Goal: Transaction & Acquisition: Purchase product/service

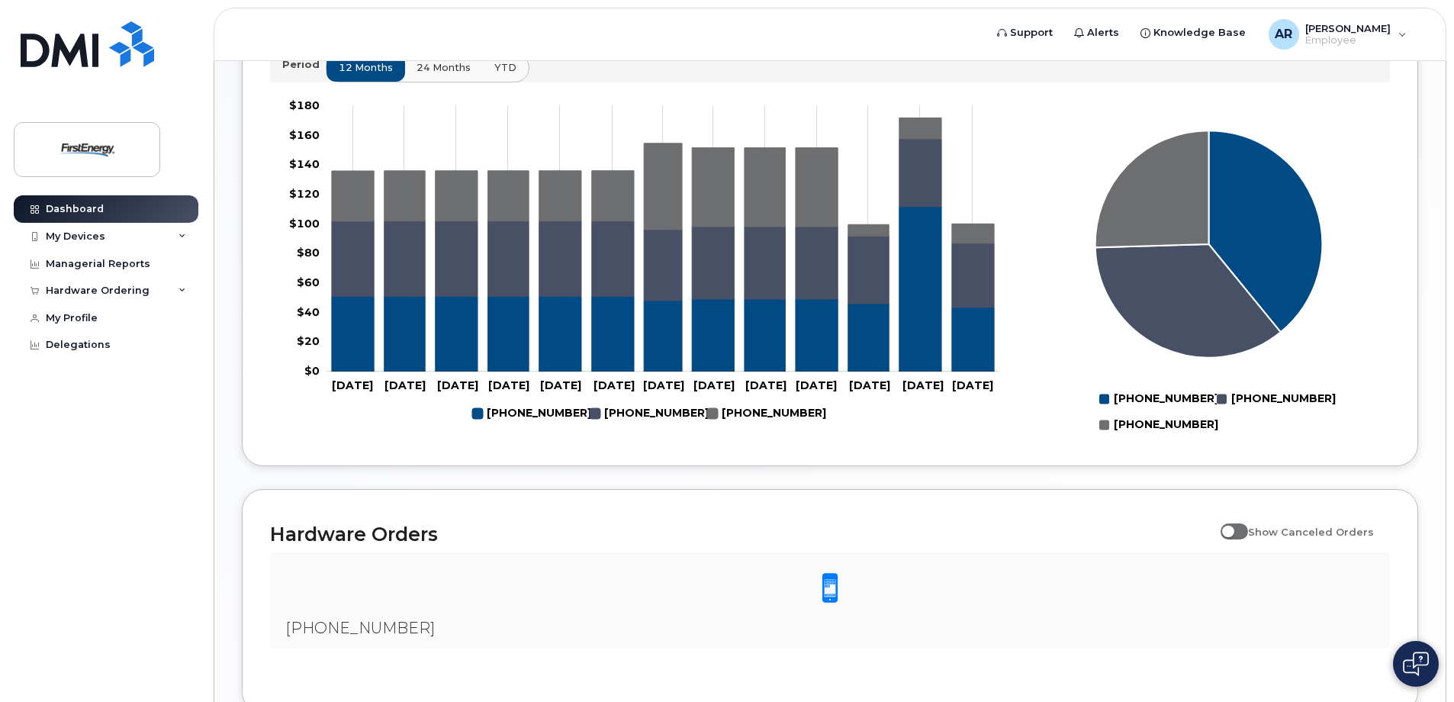
scroll to position [277, 0]
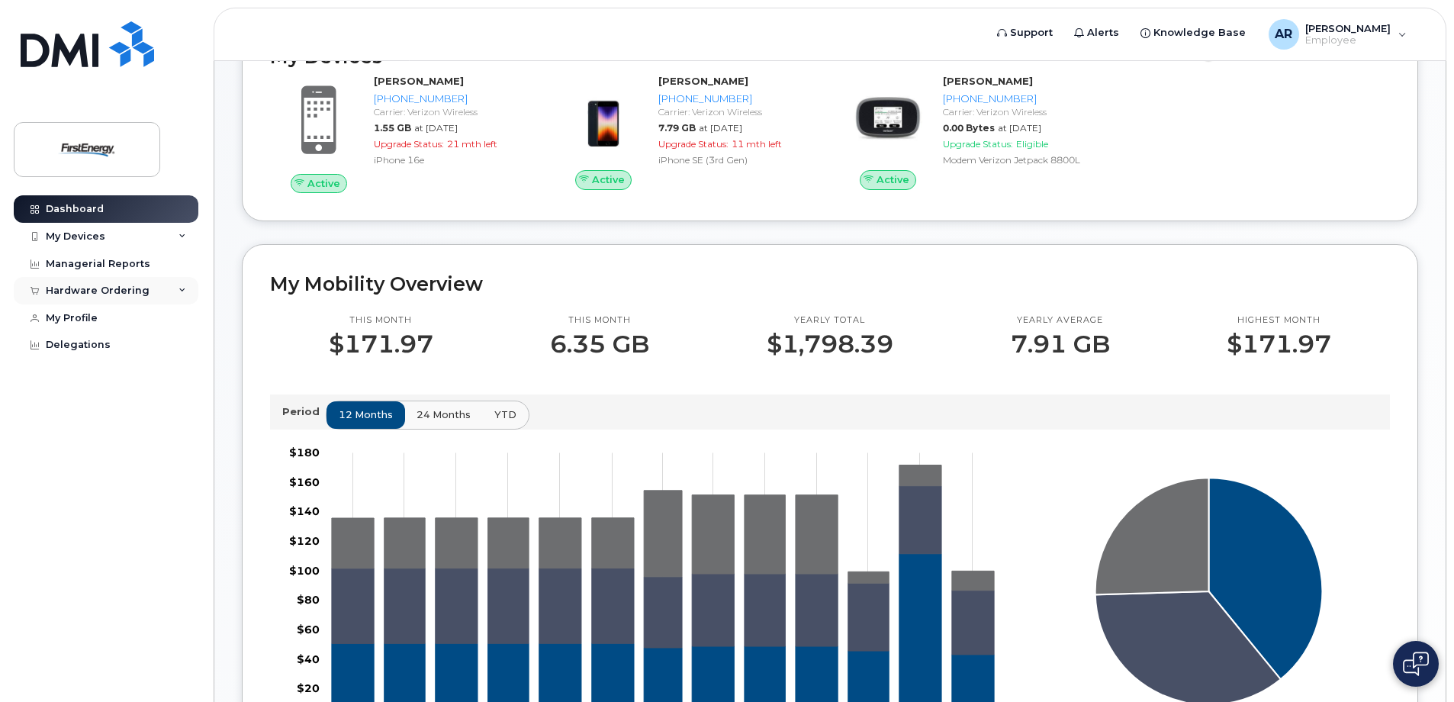
click at [111, 282] on div "Hardware Ordering" at bounding box center [106, 290] width 185 height 27
click at [80, 341] on div "New Order" at bounding box center [82, 348] width 58 height 14
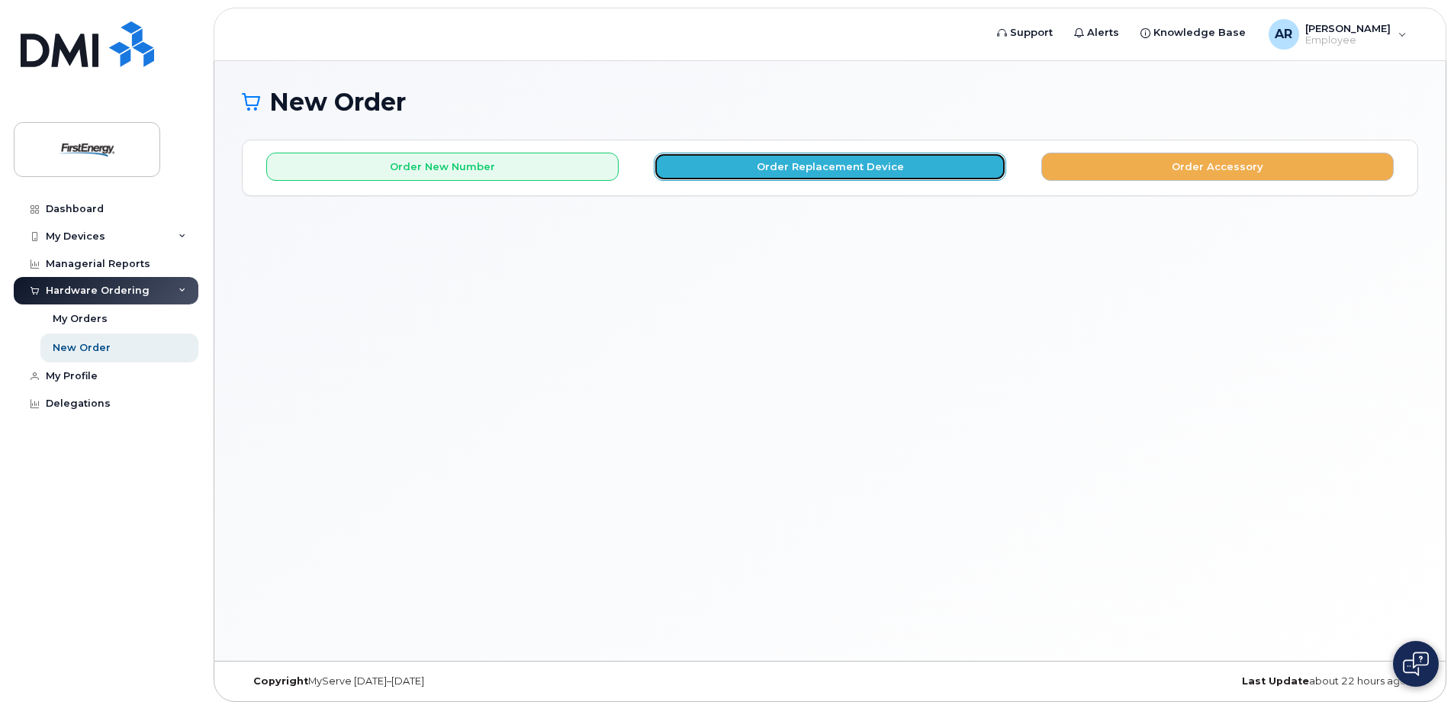
click at [837, 163] on button "Order Replacement Device" at bounding box center [830, 167] width 353 height 28
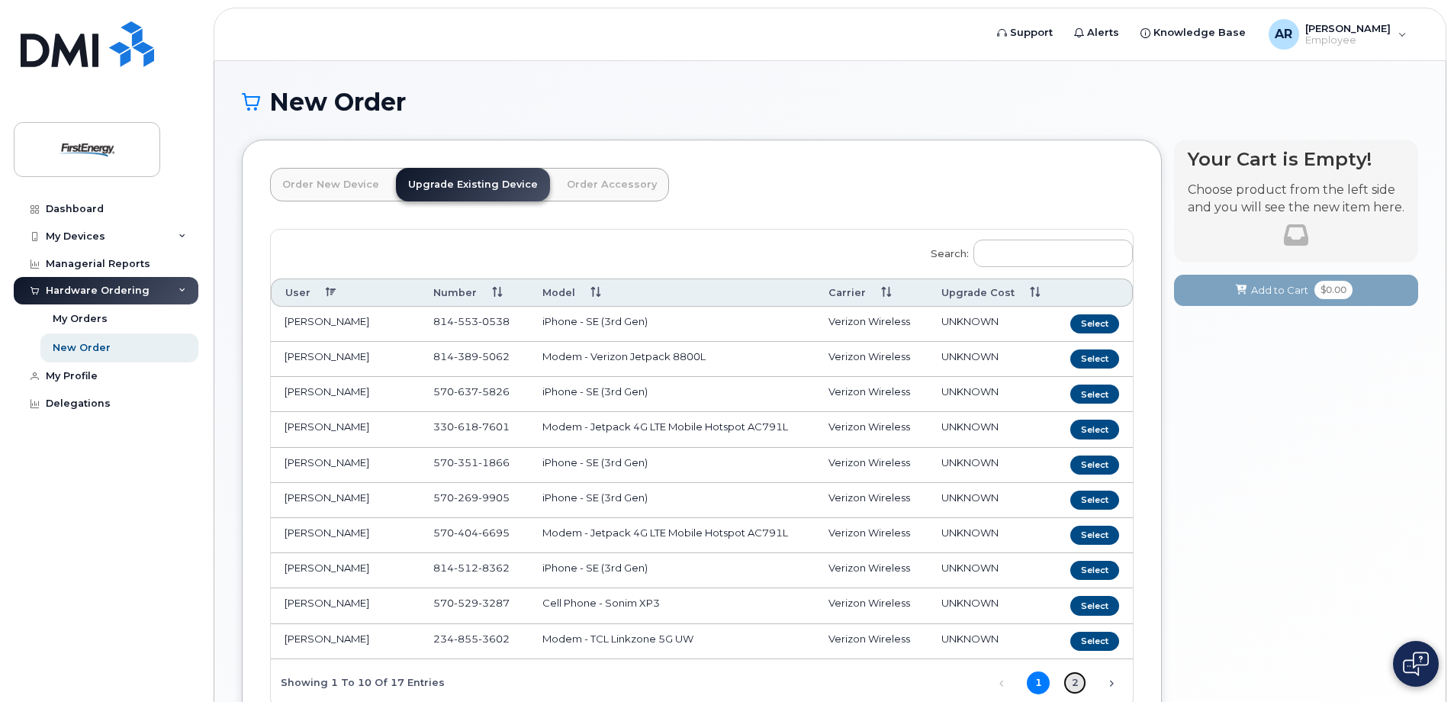
click at [1077, 683] on link "2" at bounding box center [1075, 683] width 23 height 23
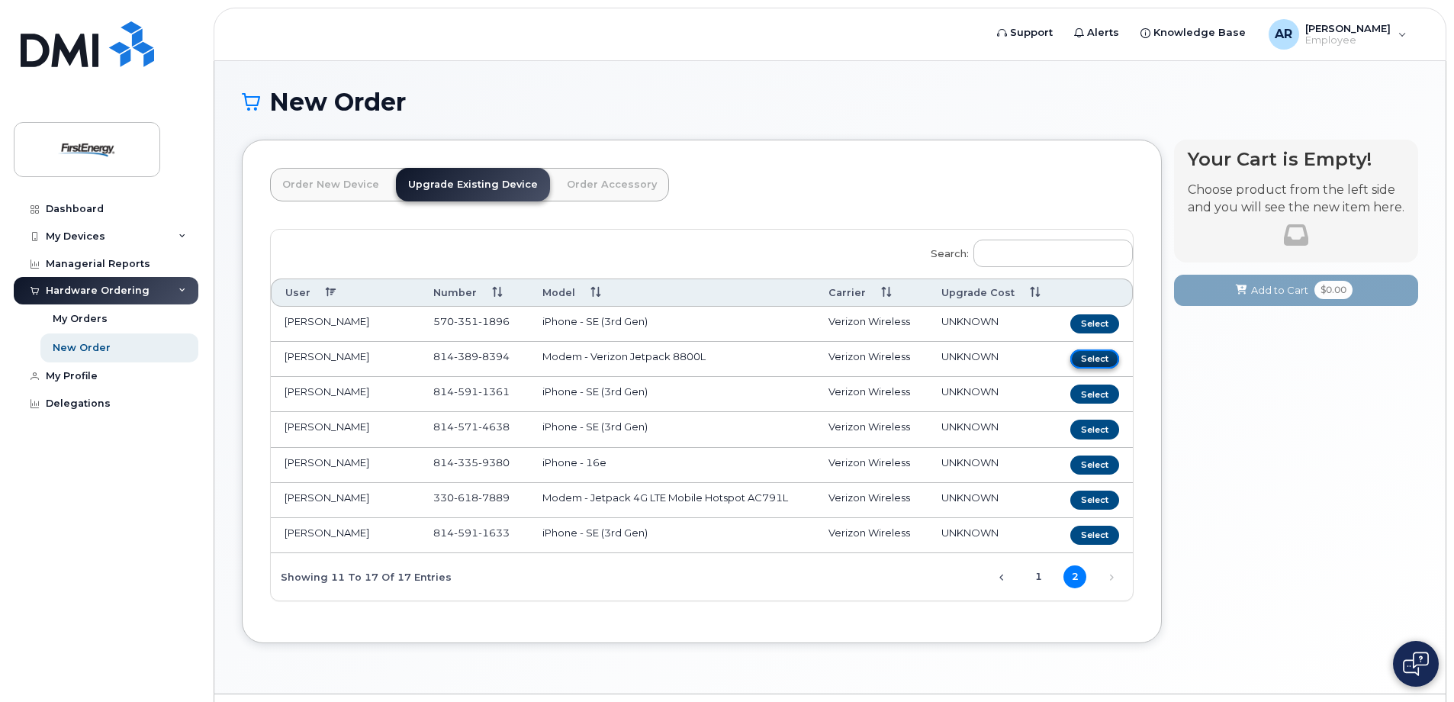
click at [1099, 356] on button "Select" at bounding box center [1095, 358] width 49 height 19
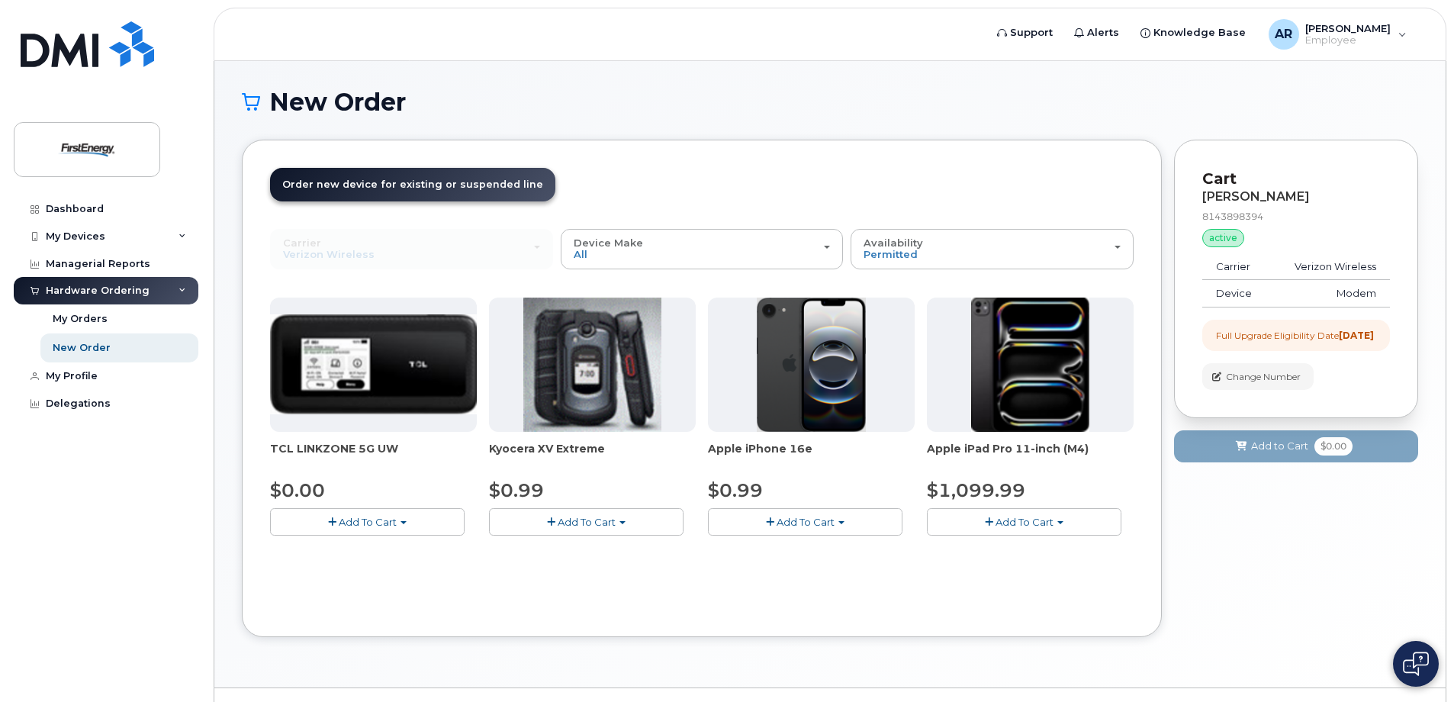
click at [365, 517] on span "Add To Cart" at bounding box center [368, 522] width 58 height 12
click at [356, 549] on link "$0.00 - 2 Year Upgrade" at bounding box center [347, 550] width 147 height 19
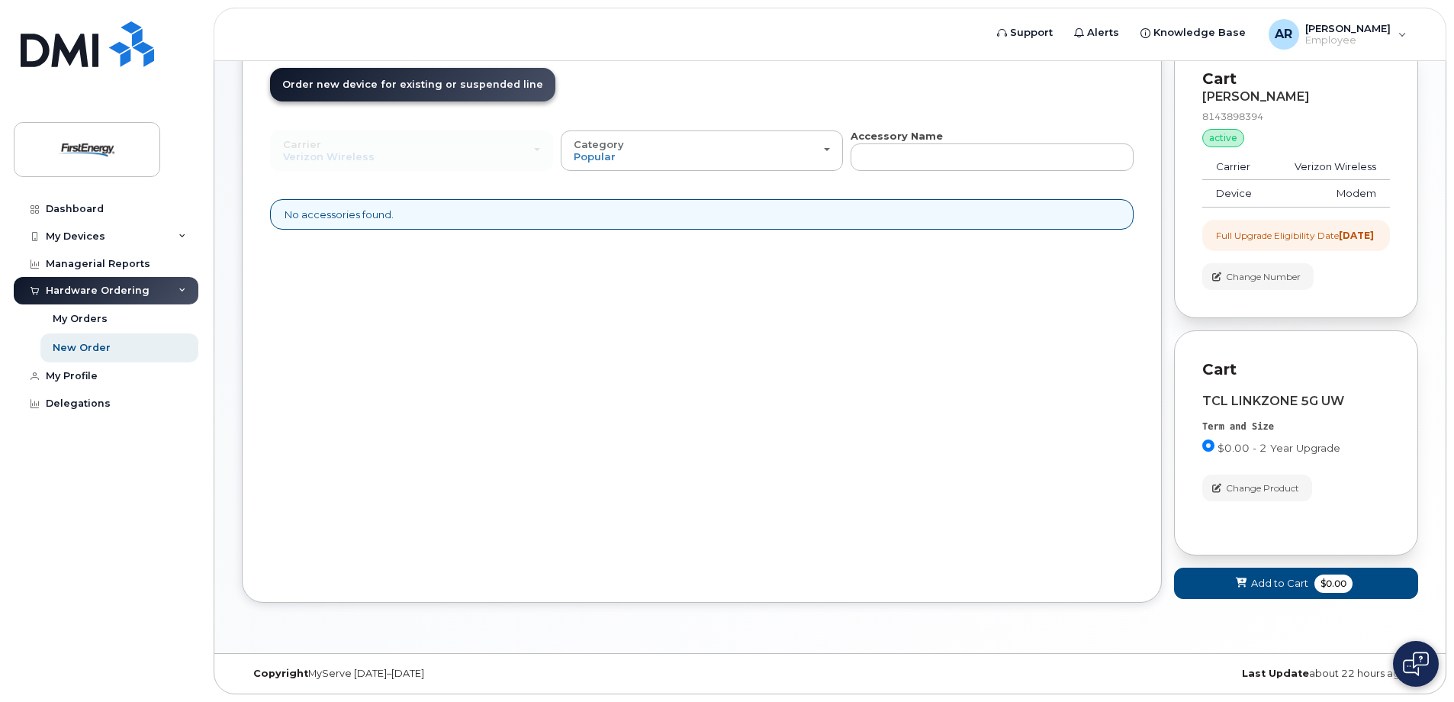
scroll to position [113, 0]
click at [92, 343] on div "New Order" at bounding box center [82, 348] width 58 height 14
click at [86, 343] on div "New Order" at bounding box center [82, 348] width 58 height 14
click at [829, 139] on div "Category Popular" at bounding box center [702, 151] width 257 height 24
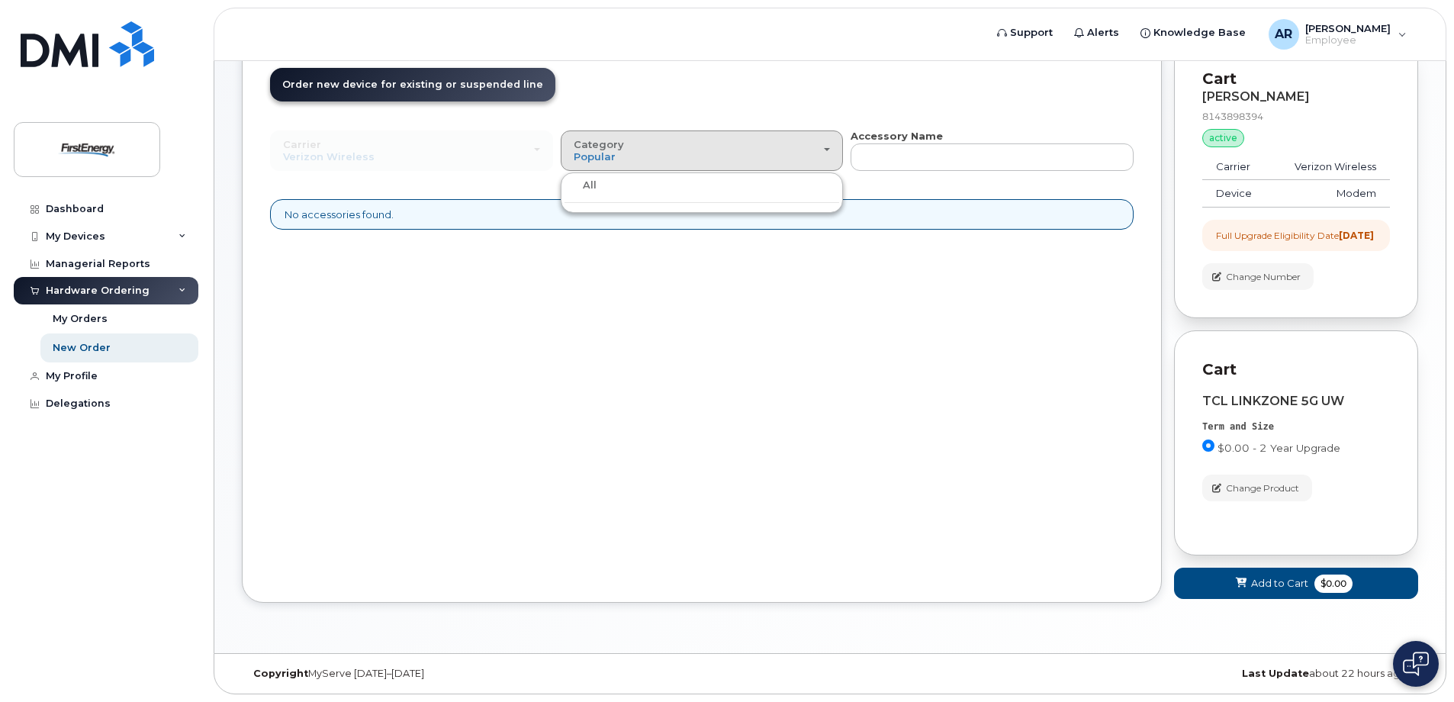
click at [583, 176] on label "All" at bounding box center [581, 185] width 32 height 18
click at [0, 0] on input "All" at bounding box center [0, 0] width 0 height 0
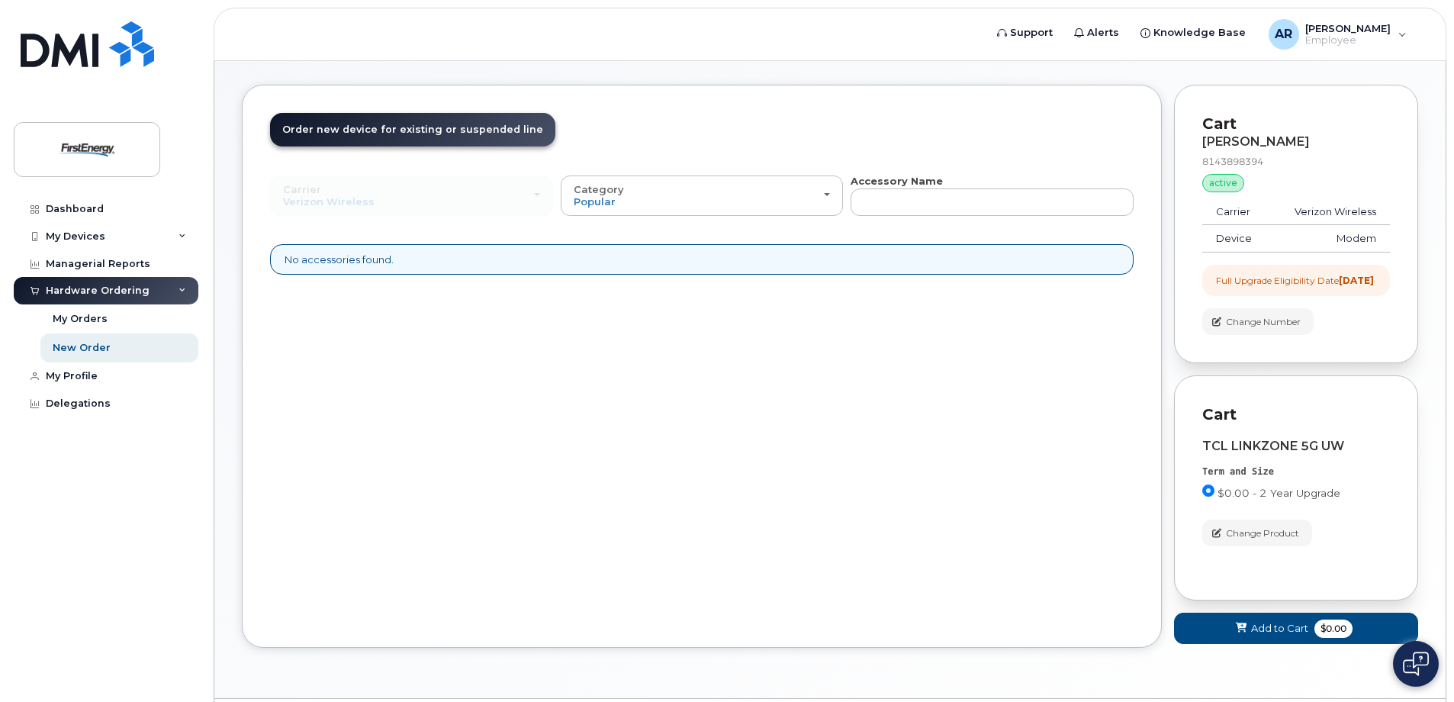
scroll to position [0, 0]
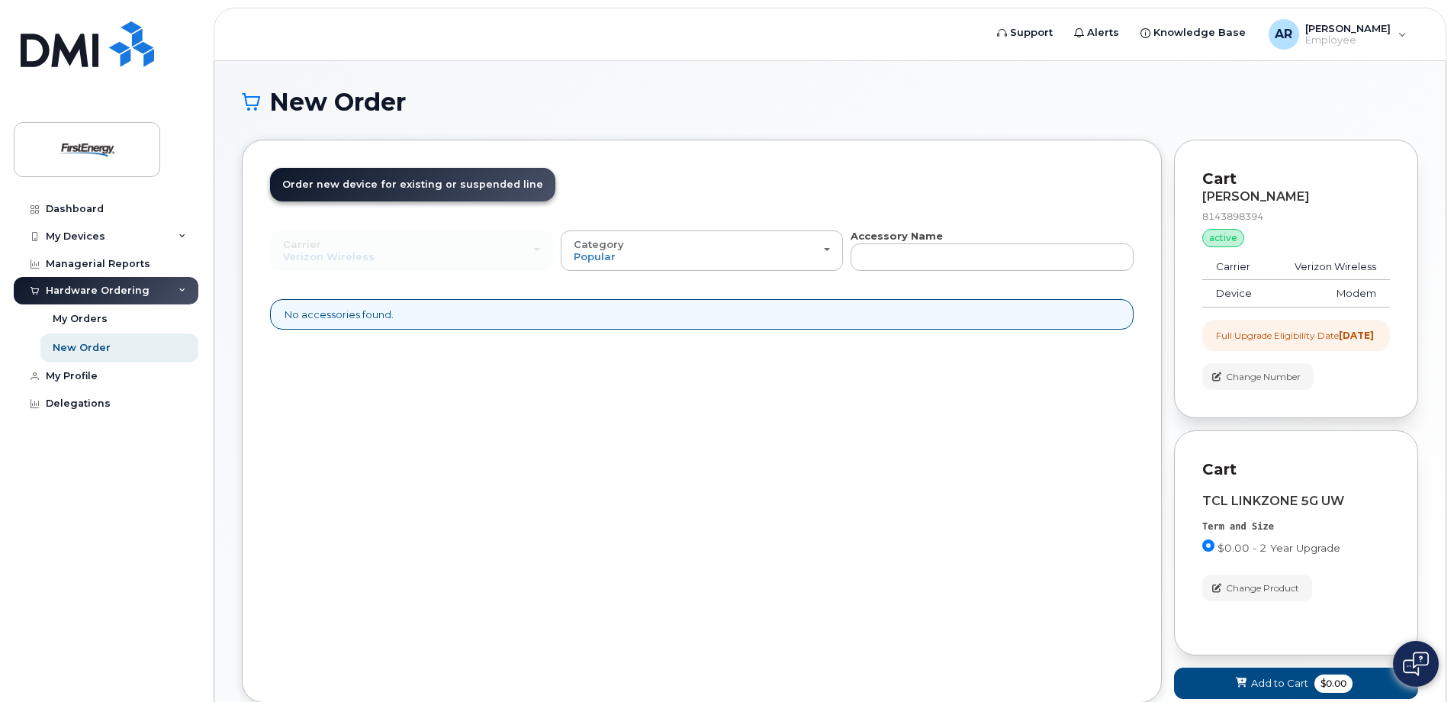
click at [144, 291] on div "Hardware Ordering" at bounding box center [106, 290] width 185 height 27
click at [144, 293] on div "Hardware Ordering" at bounding box center [106, 290] width 185 height 27
click at [93, 314] on div "My Orders" at bounding box center [80, 319] width 55 height 14
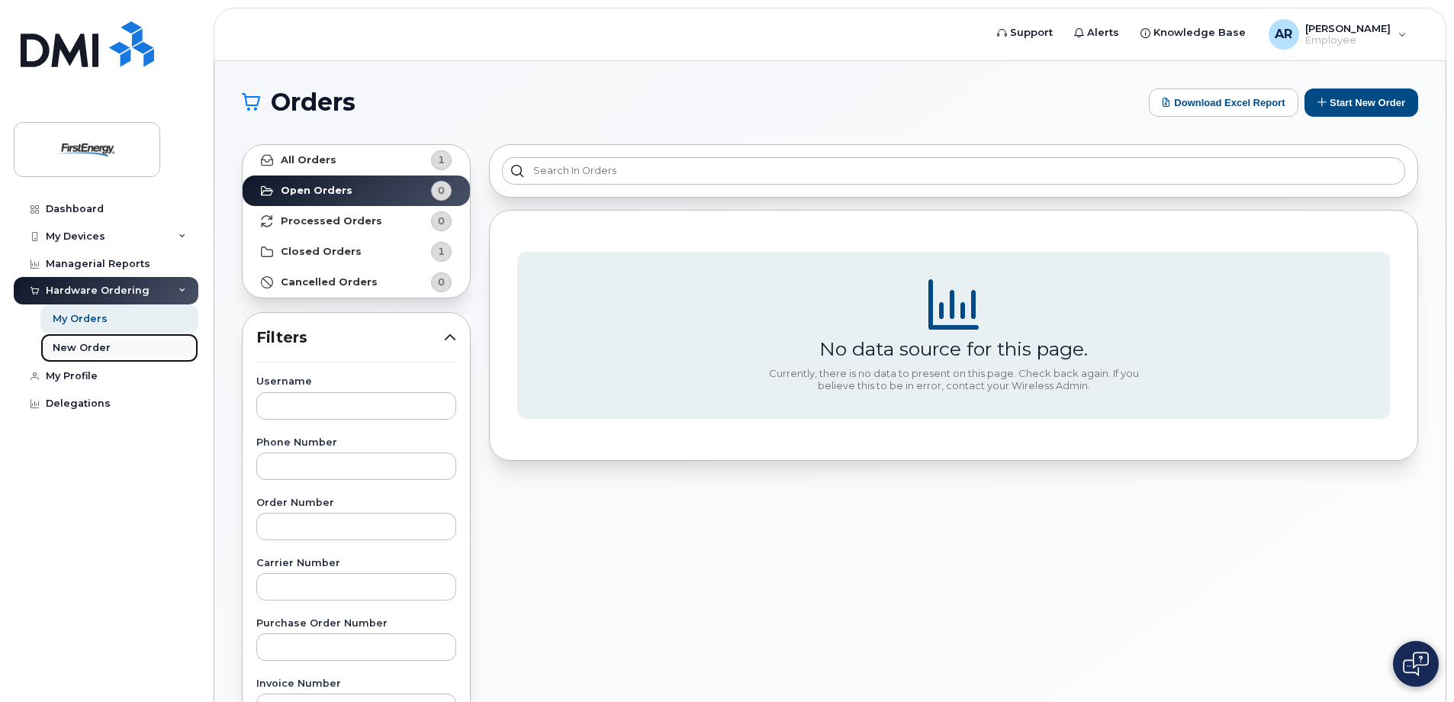
click at [69, 340] on link "New Order" at bounding box center [119, 347] width 158 height 29
click at [1378, 103] on button "Start New Order" at bounding box center [1362, 103] width 114 height 28
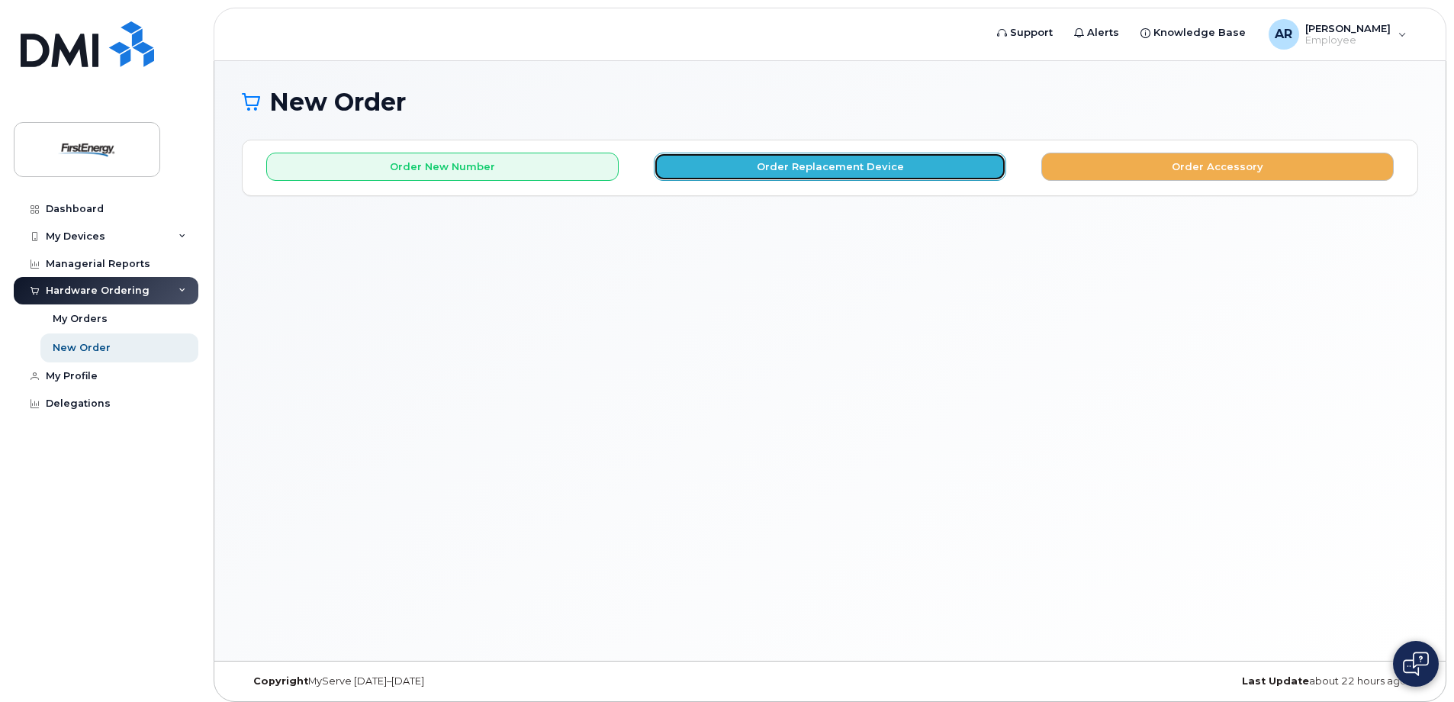
click at [836, 166] on button "Order Replacement Device" at bounding box center [830, 167] width 353 height 28
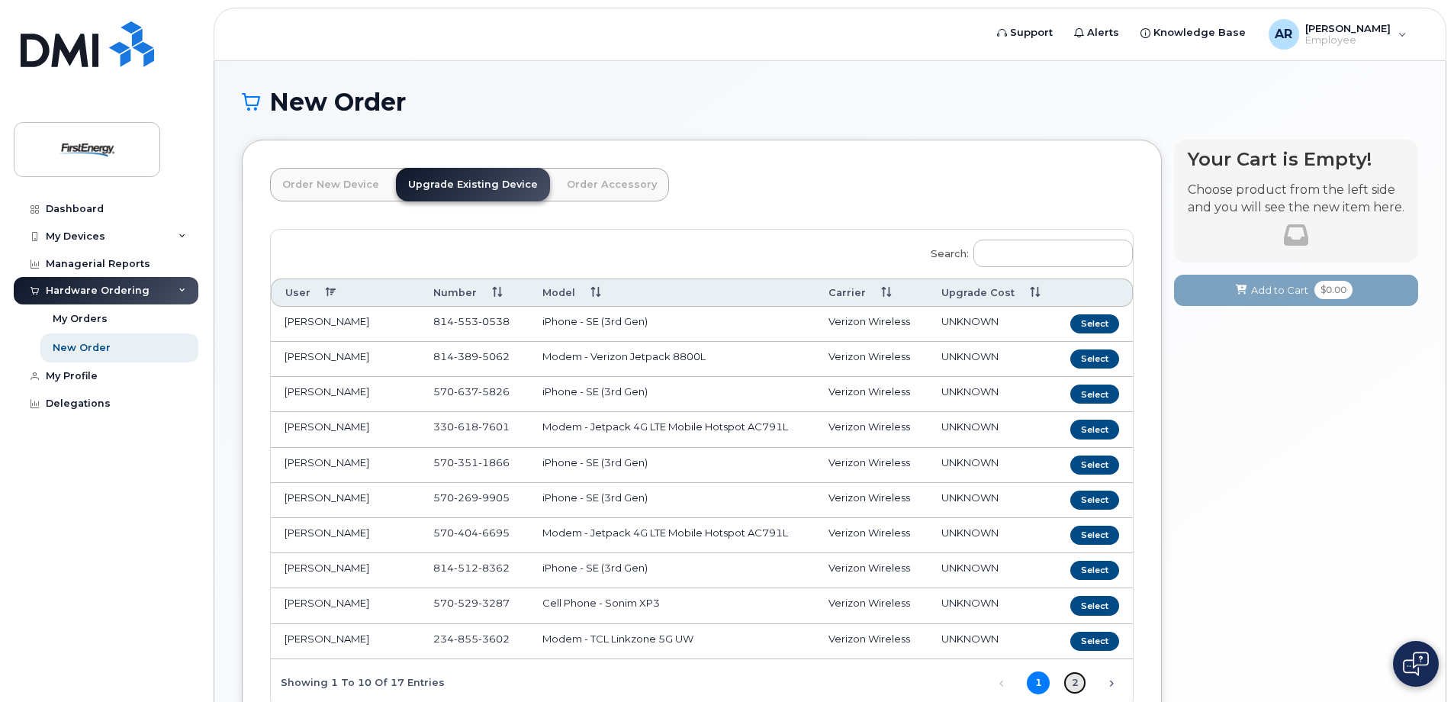
click at [1078, 684] on link "2" at bounding box center [1075, 683] width 23 height 23
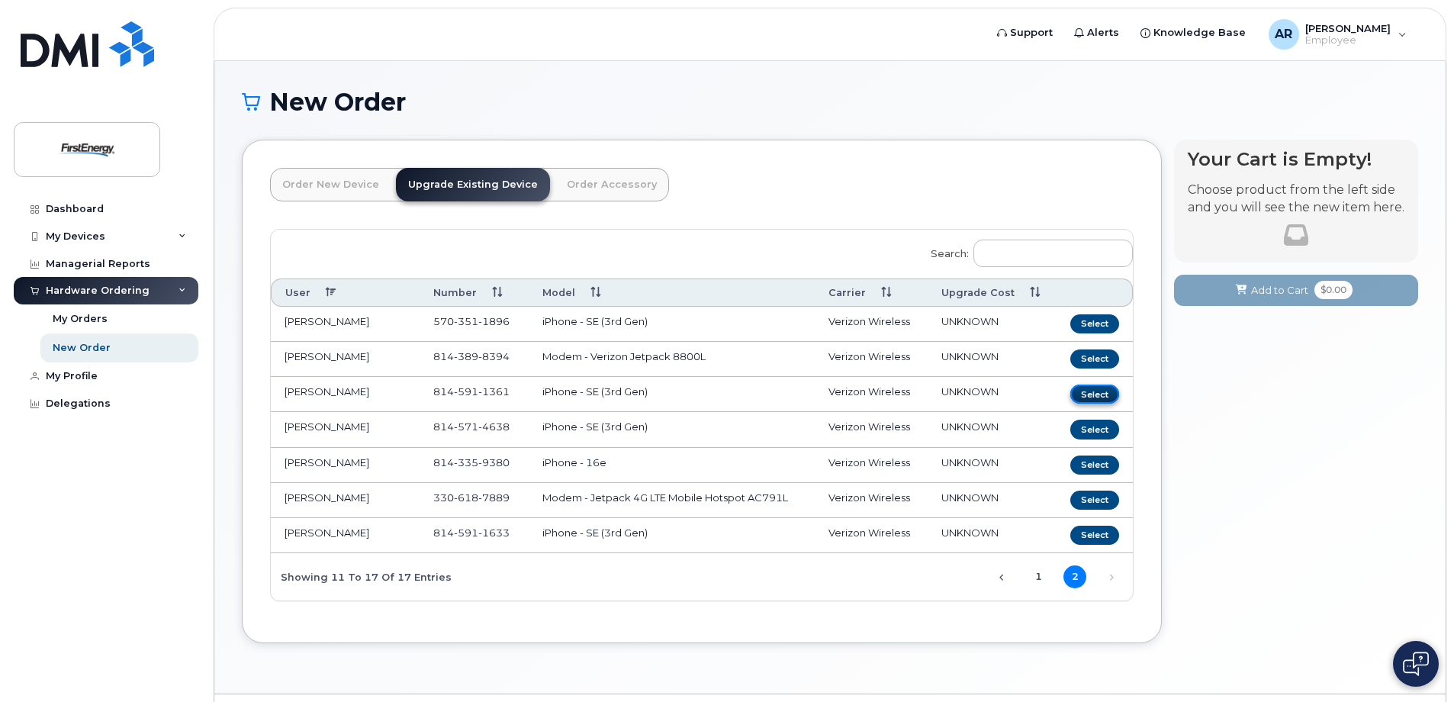
click at [1097, 393] on button "Select" at bounding box center [1095, 394] width 49 height 19
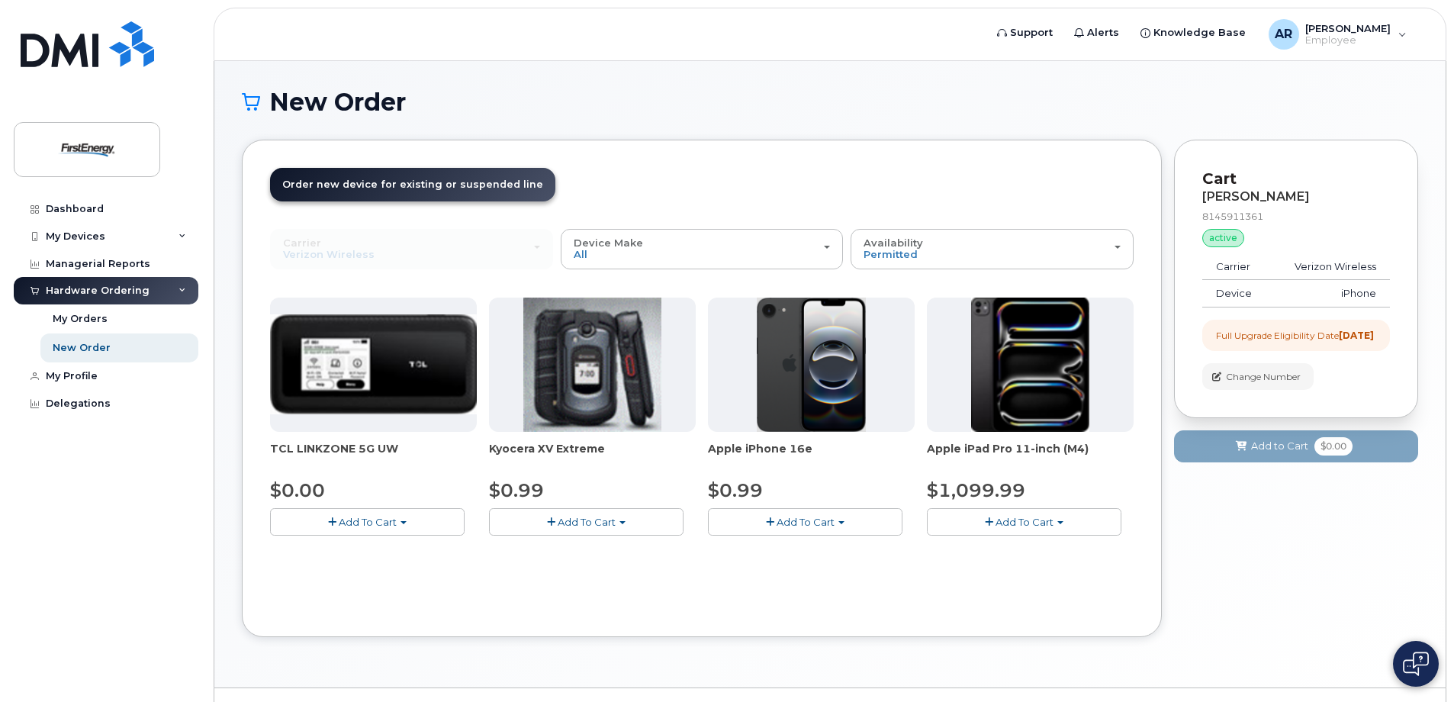
click at [807, 519] on span "Add To Cart" at bounding box center [806, 522] width 58 height 12
click at [807, 551] on link "$0.99 - 2 Year Upgrade" at bounding box center [785, 550] width 147 height 19
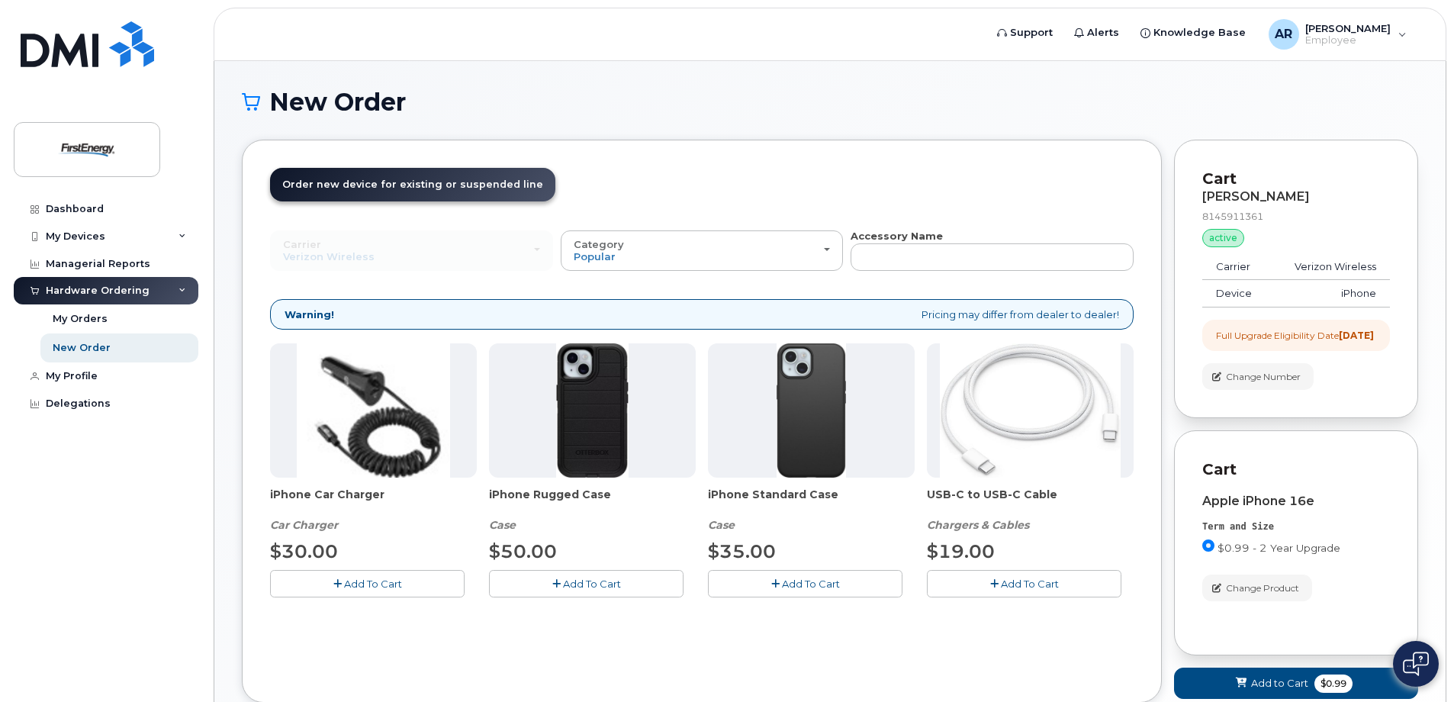
click at [575, 581] on span "Add To Cart" at bounding box center [592, 584] width 58 height 12
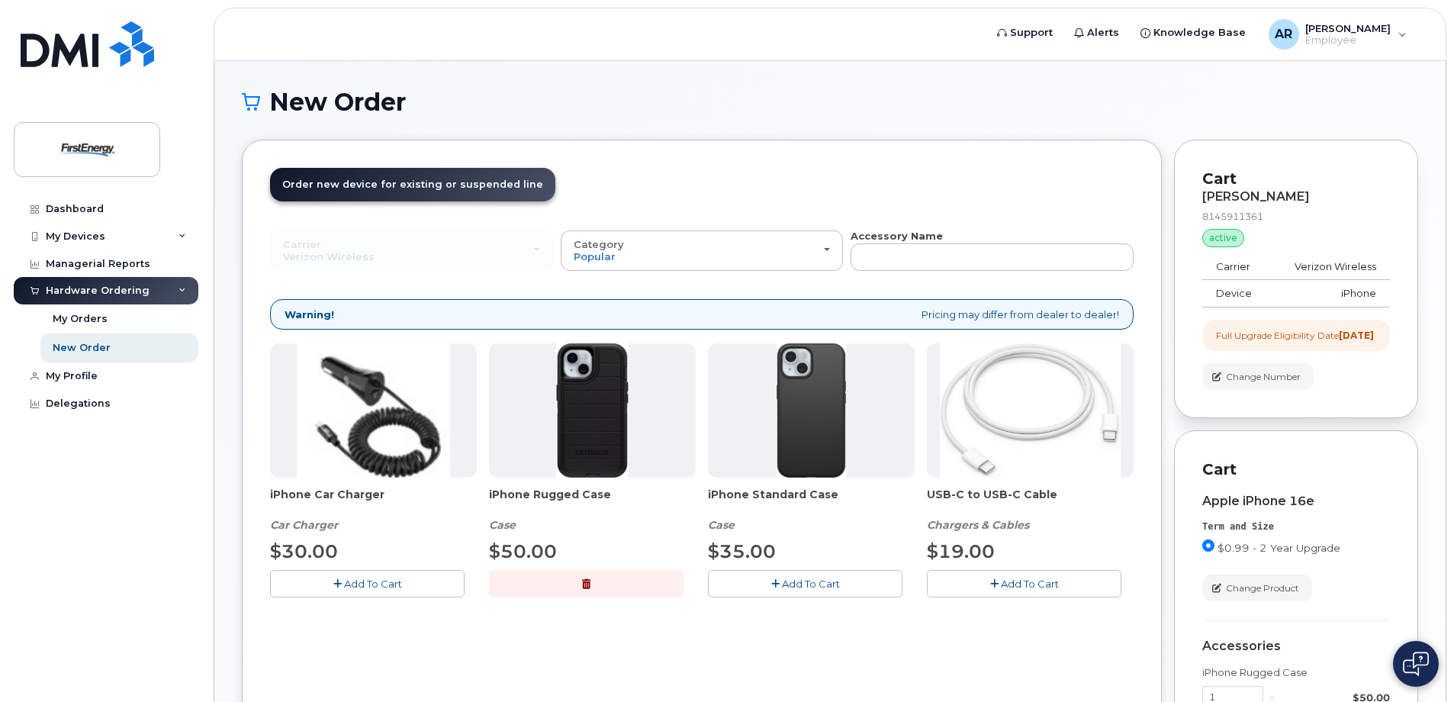
click at [1023, 585] on span "Add To Cart" at bounding box center [1030, 584] width 58 height 12
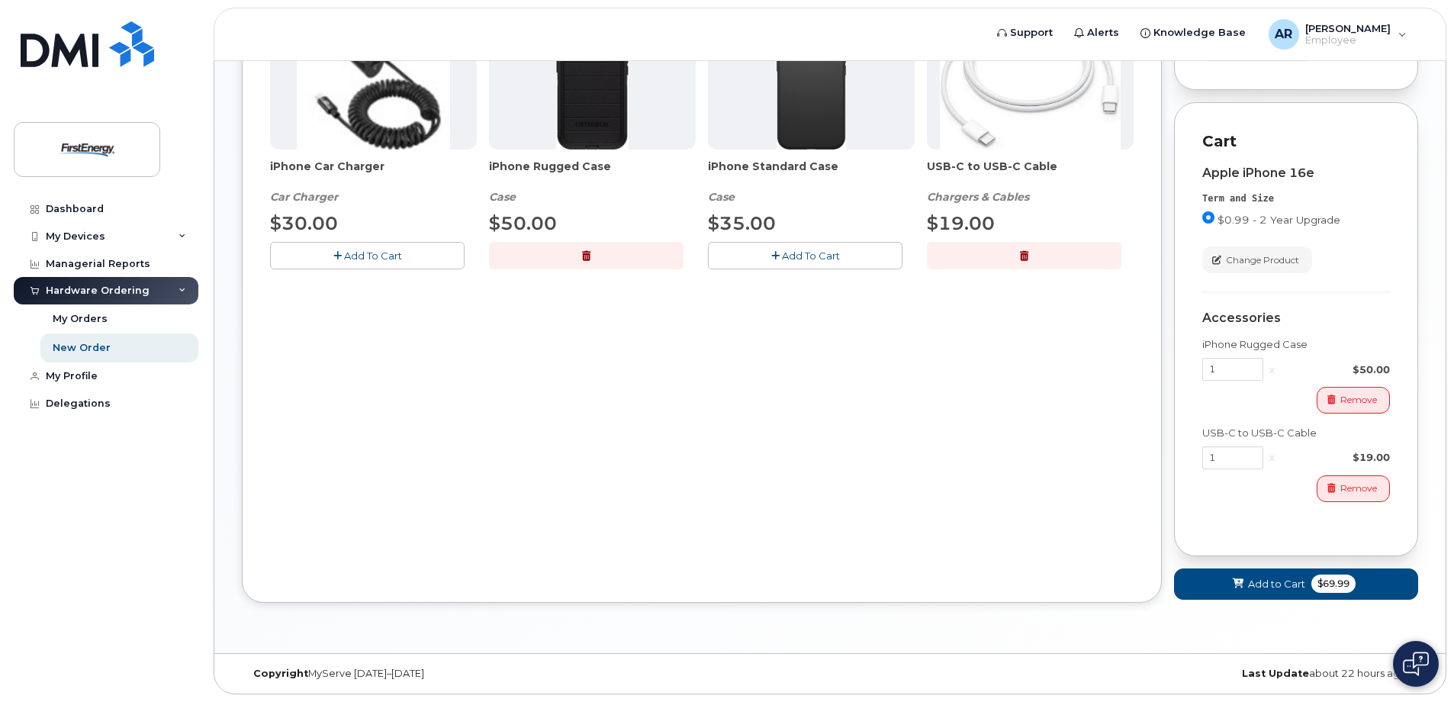
scroll to position [342, 0]
click at [1263, 581] on span "Add to Cart" at bounding box center [1276, 584] width 57 height 14
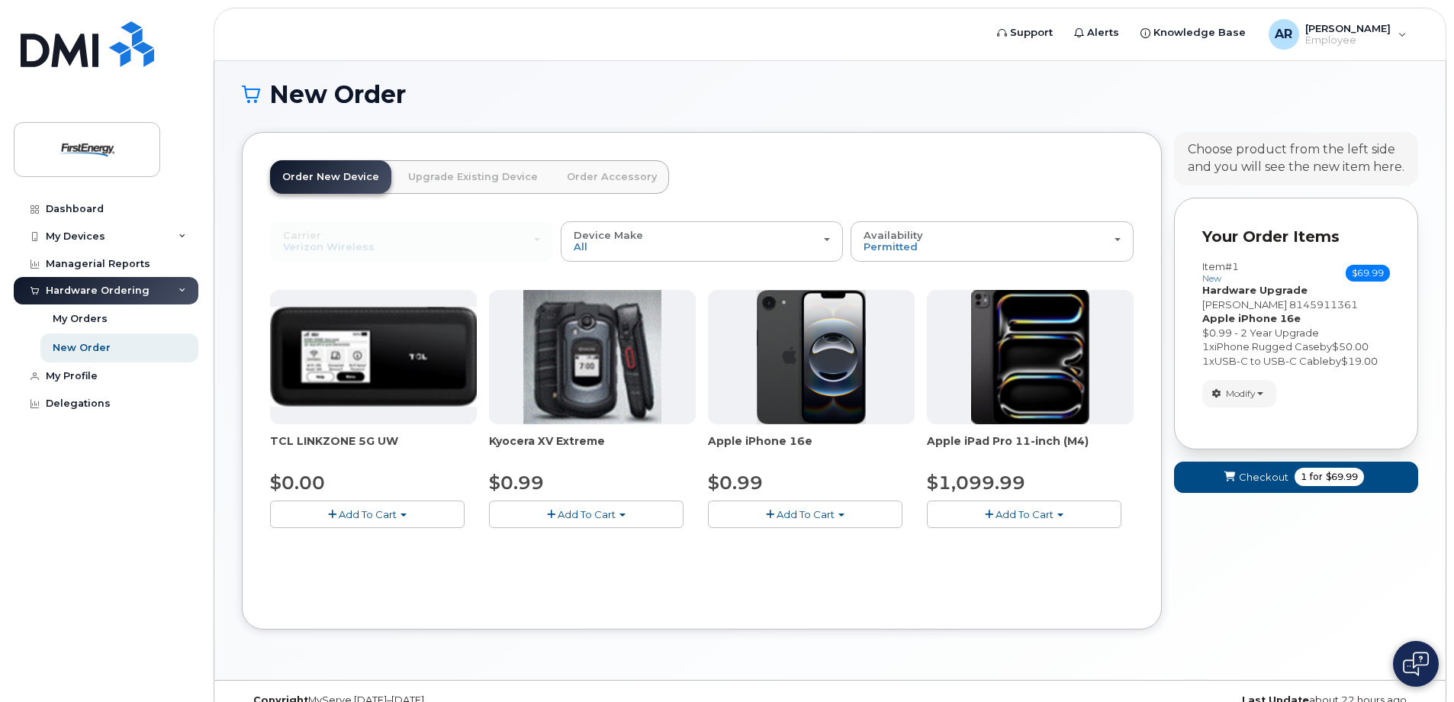
scroll to position [34, 0]
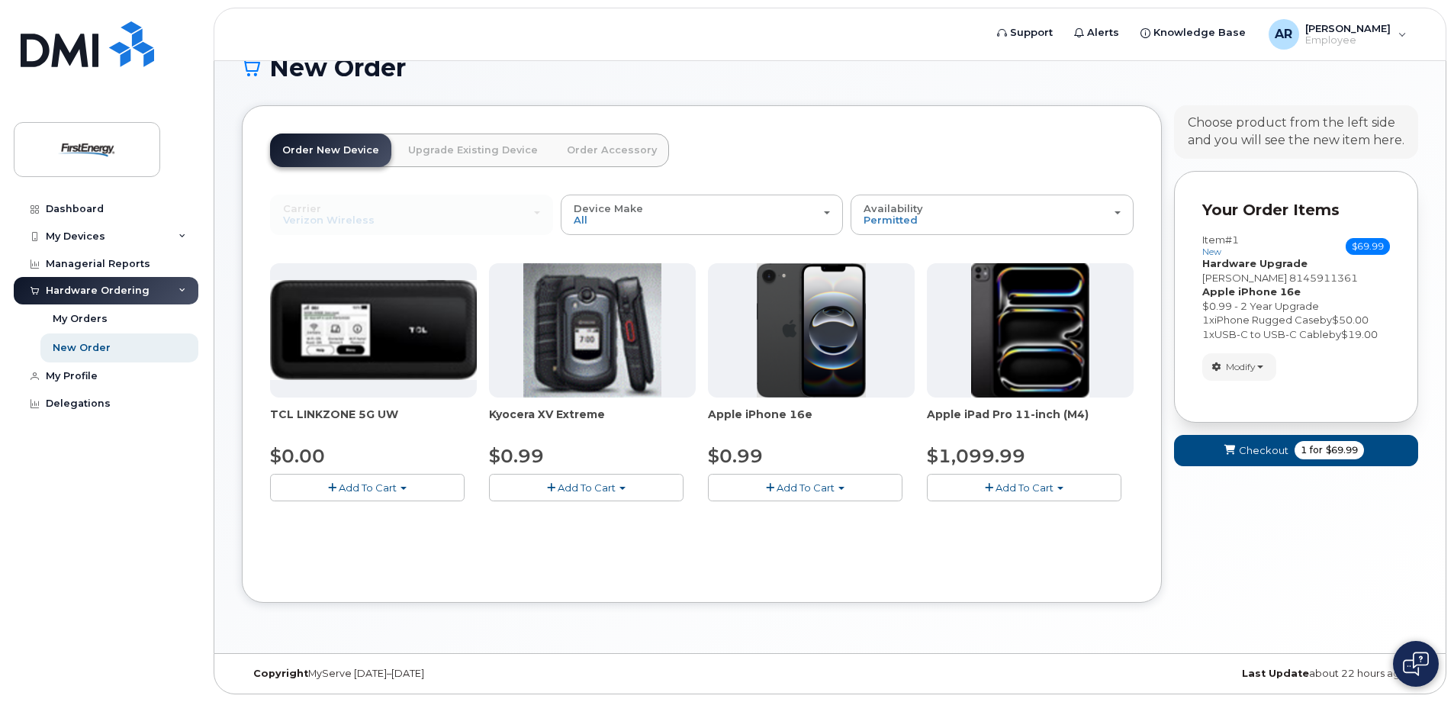
click at [478, 148] on link "Upgrade Existing Device" at bounding box center [473, 151] width 154 height 34
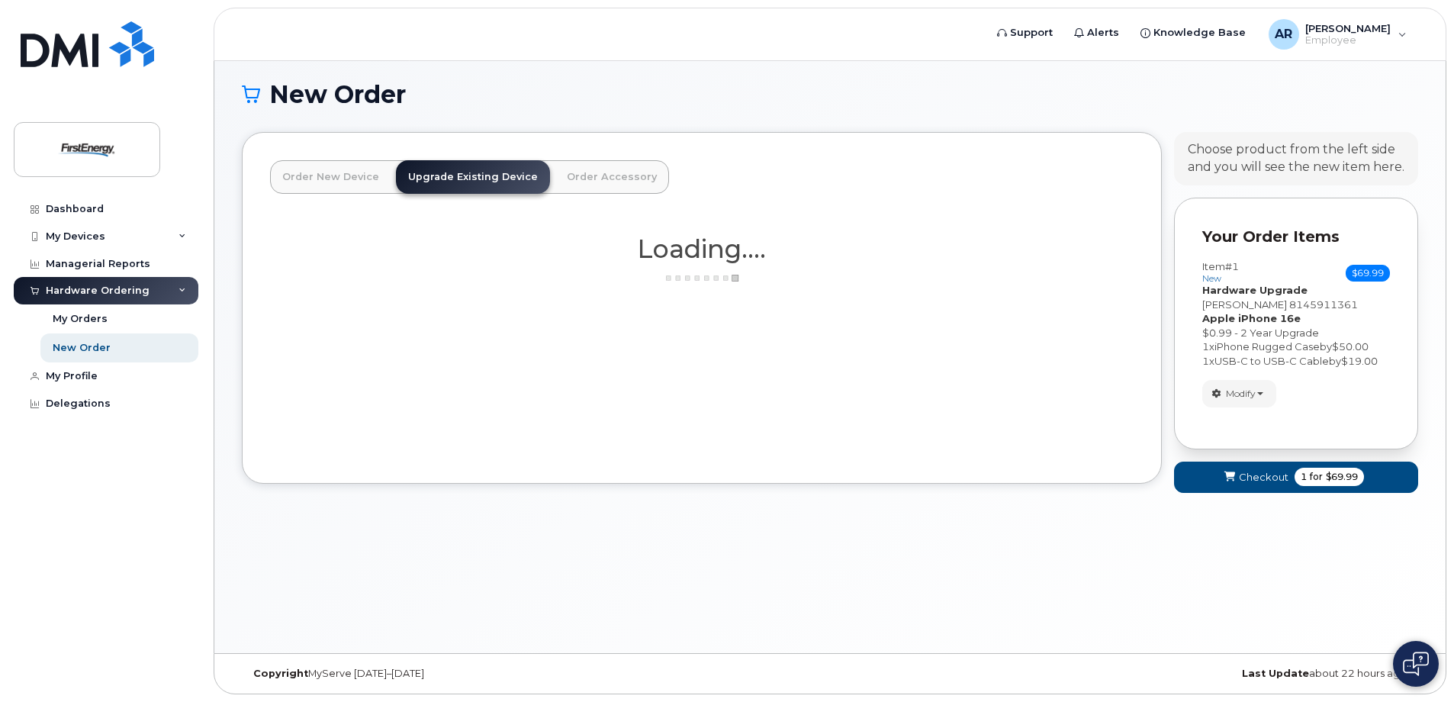
scroll to position [147, 0]
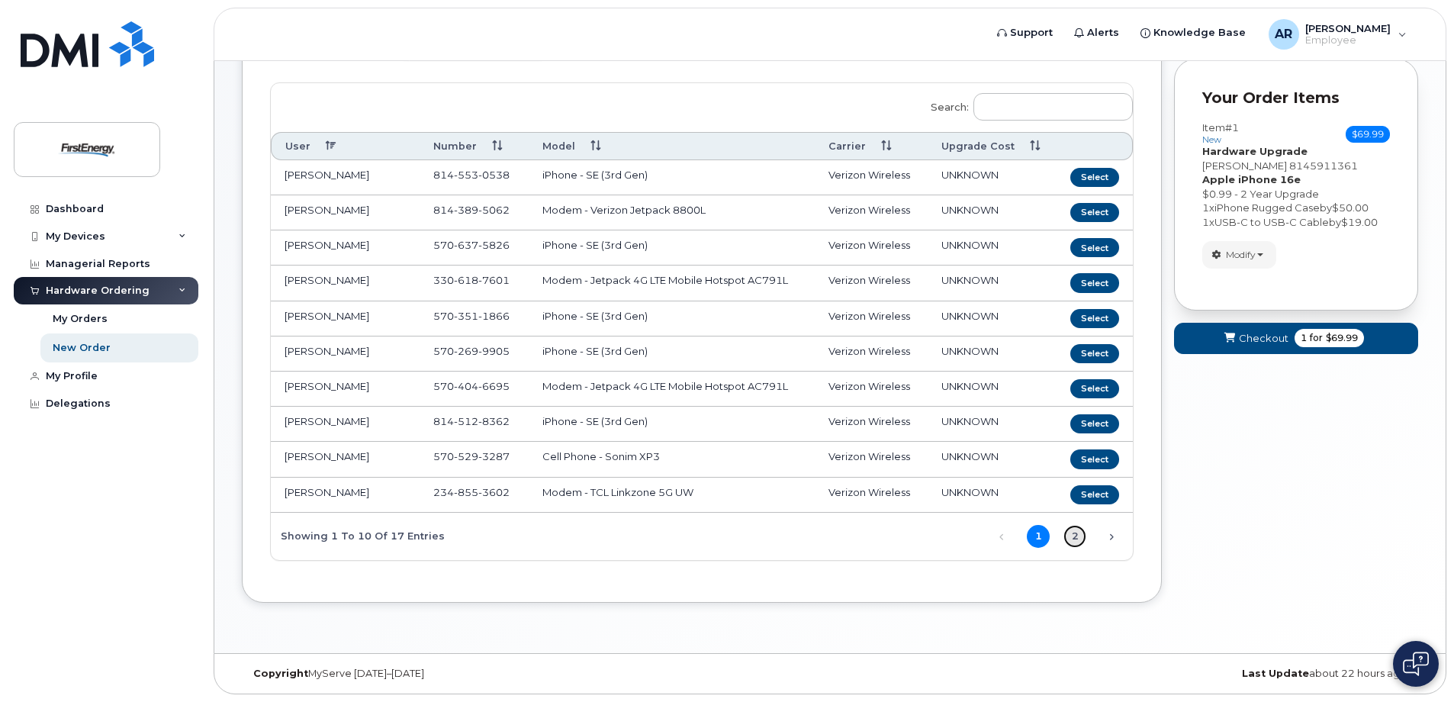
click at [1074, 536] on link "2" at bounding box center [1075, 536] width 23 height 23
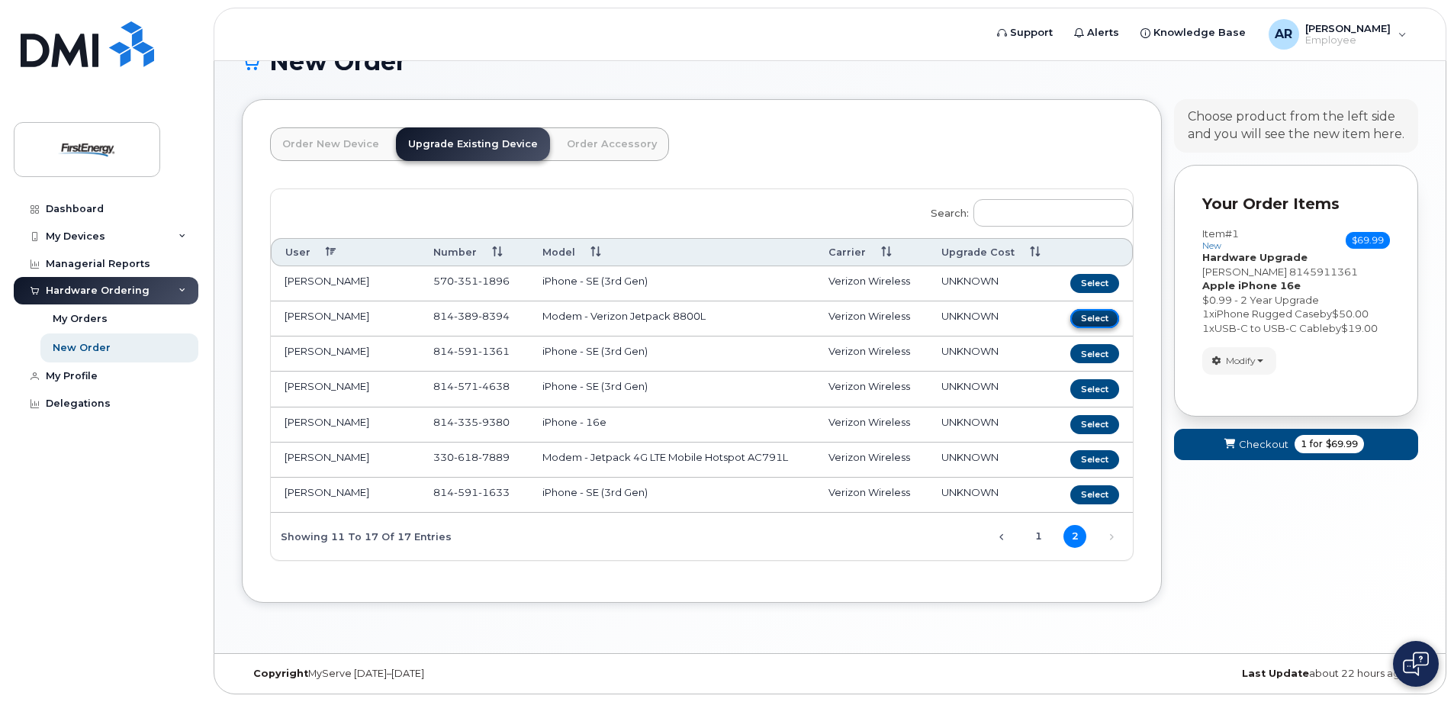
click at [1098, 315] on button "Select" at bounding box center [1095, 318] width 49 height 19
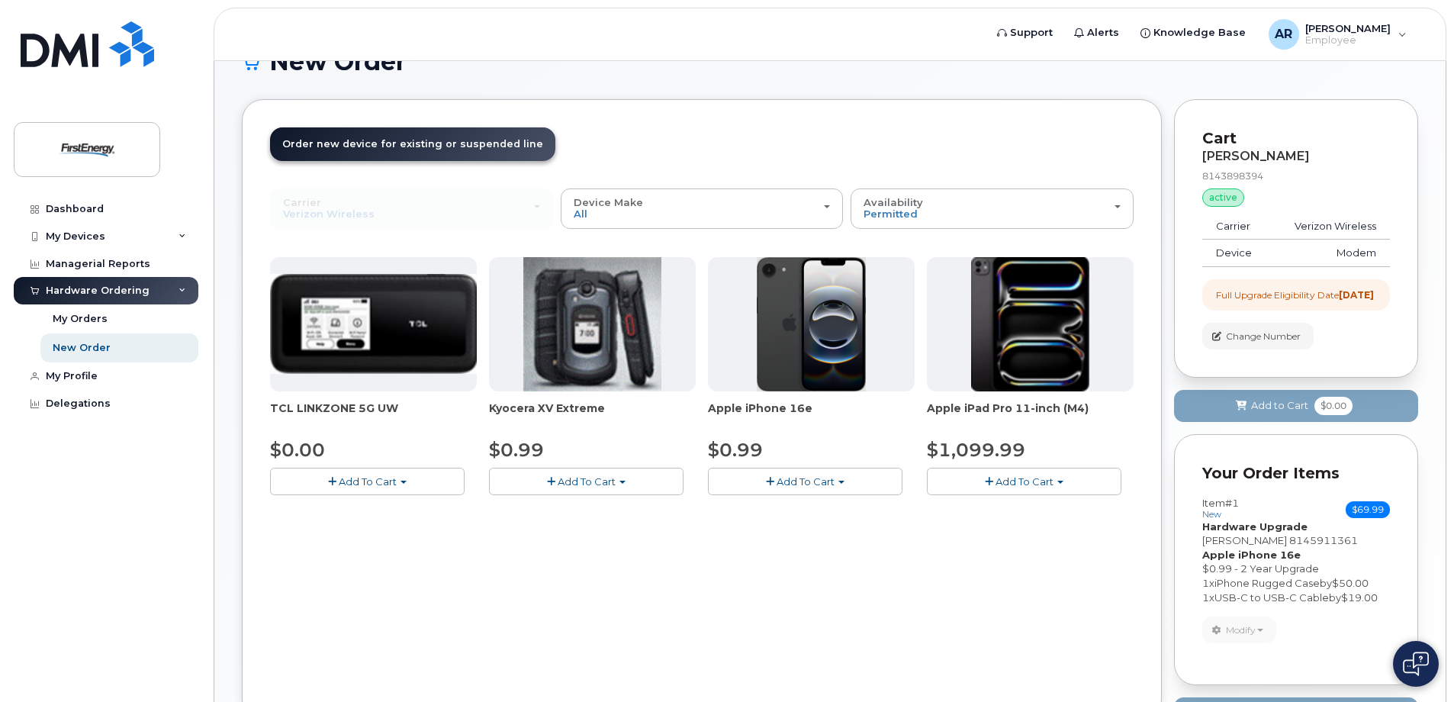
click at [362, 481] on span "Add To Cart" at bounding box center [368, 481] width 58 height 12
click at [362, 507] on link "$0.00 - 2 Year Upgrade" at bounding box center [347, 510] width 147 height 19
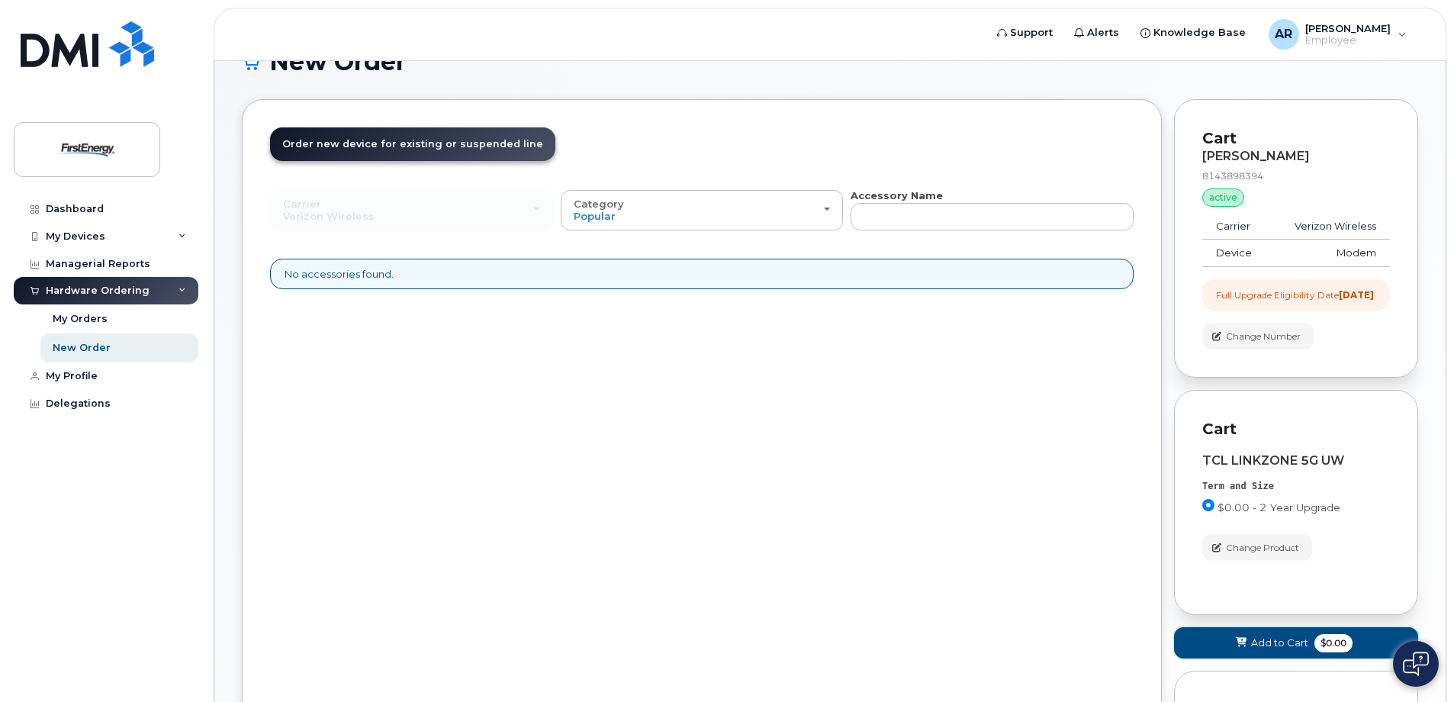
click at [1274, 650] on span "Add to Cart" at bounding box center [1279, 643] width 57 height 14
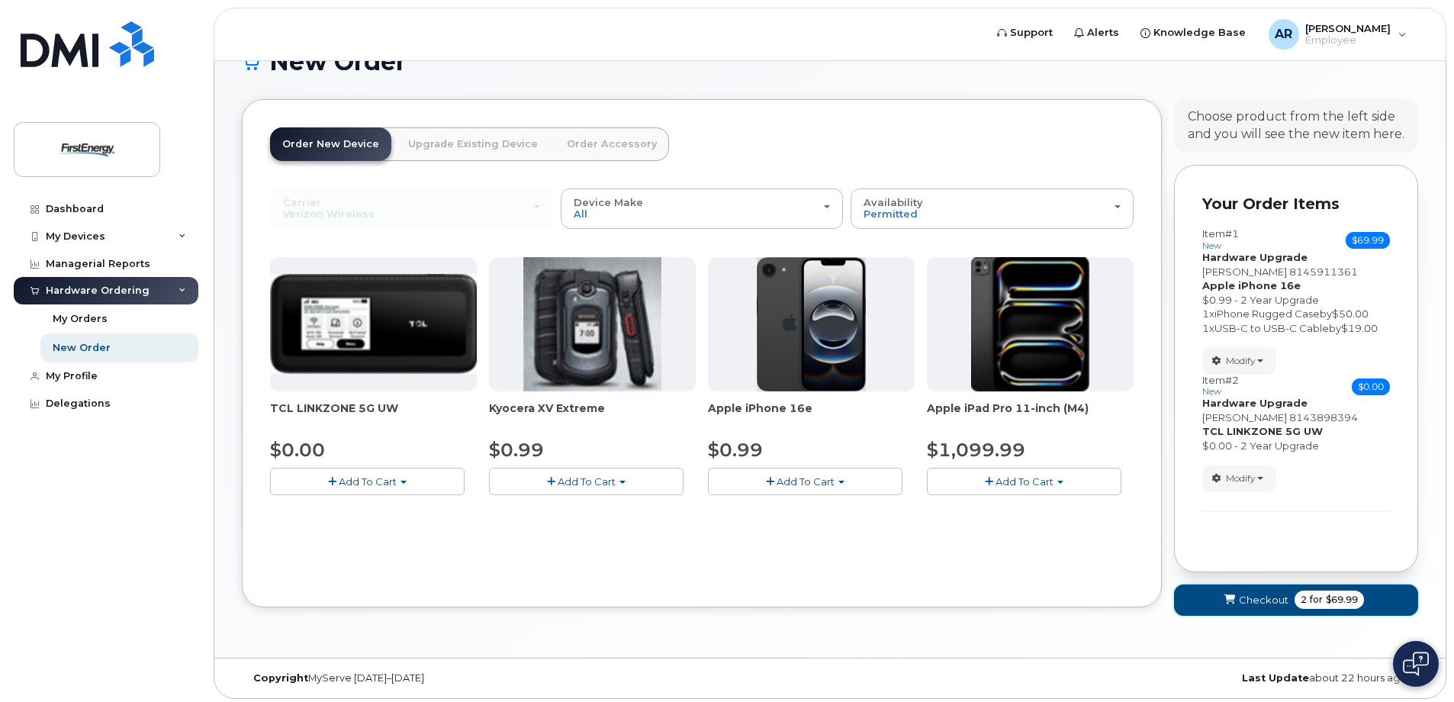
click at [1248, 596] on span "Checkout" at bounding box center [1264, 600] width 50 height 14
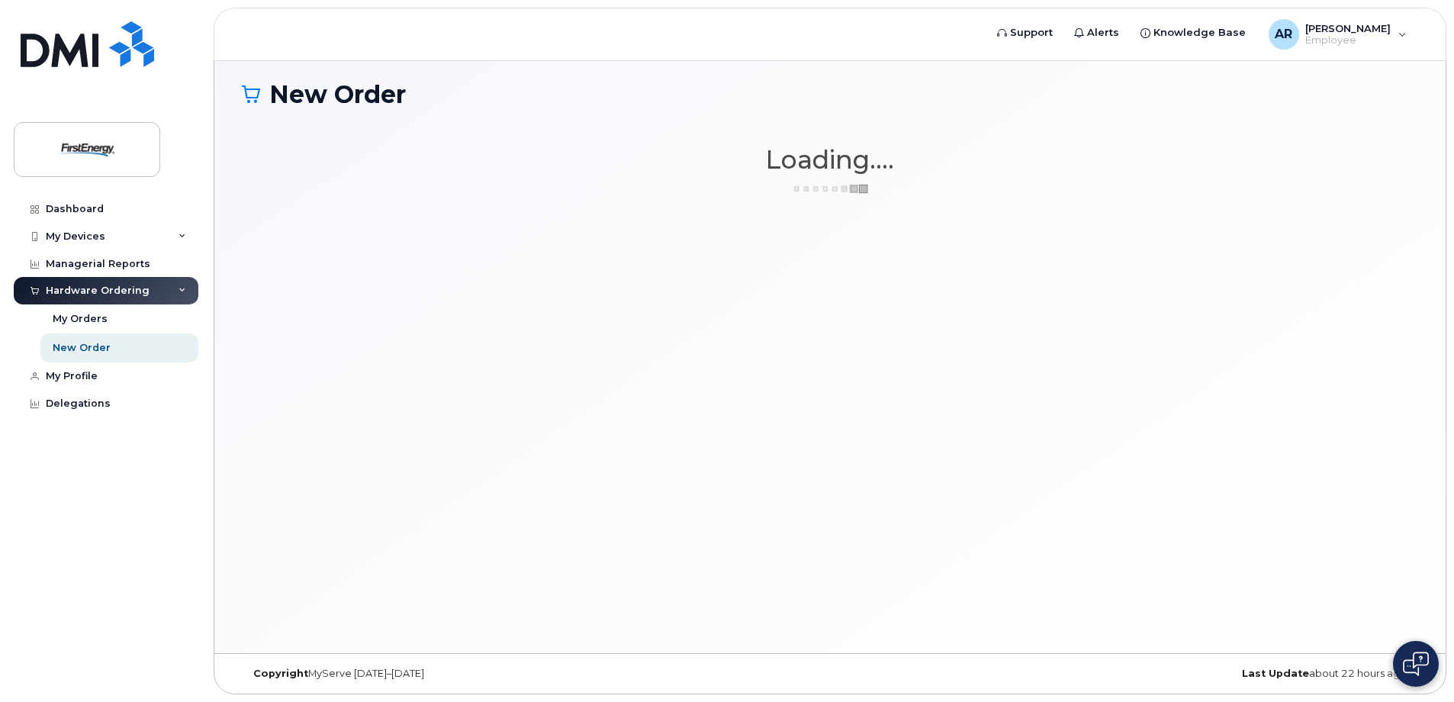
scroll to position [8, 0]
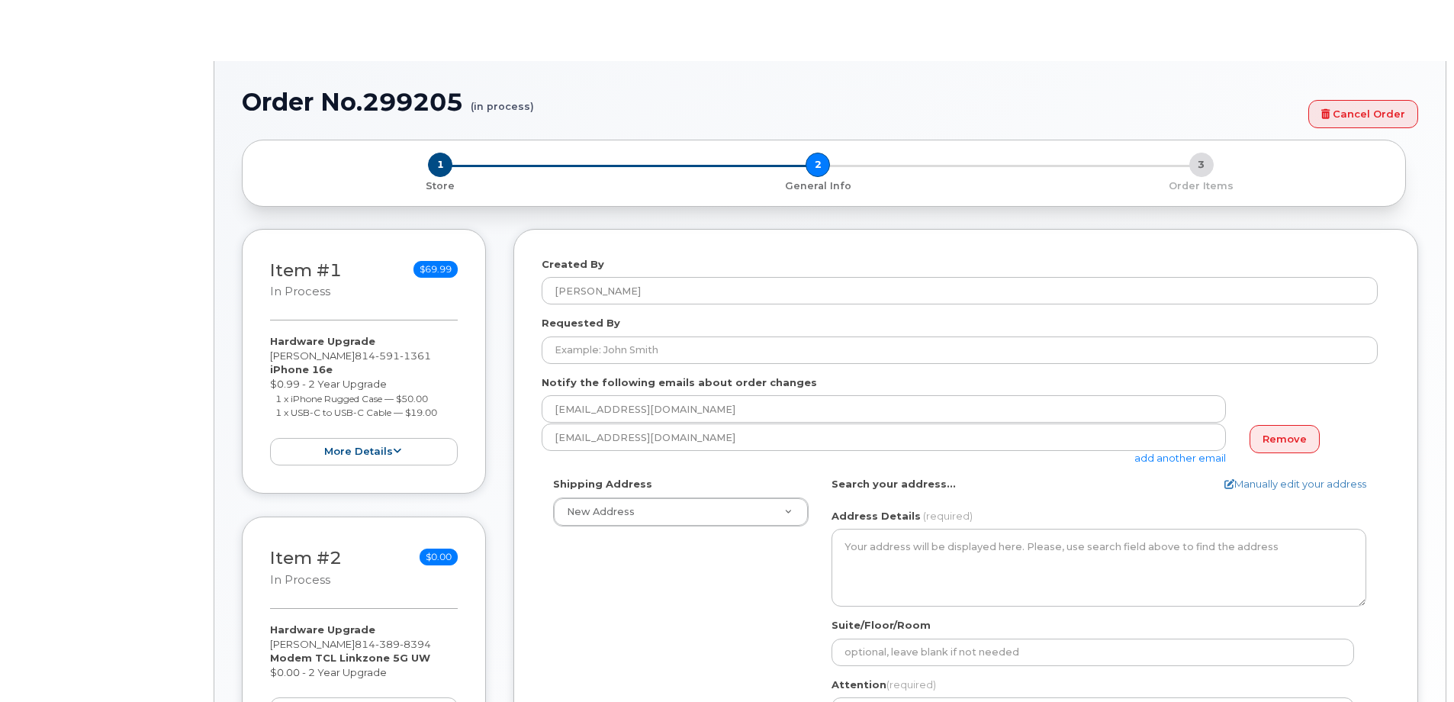
select select
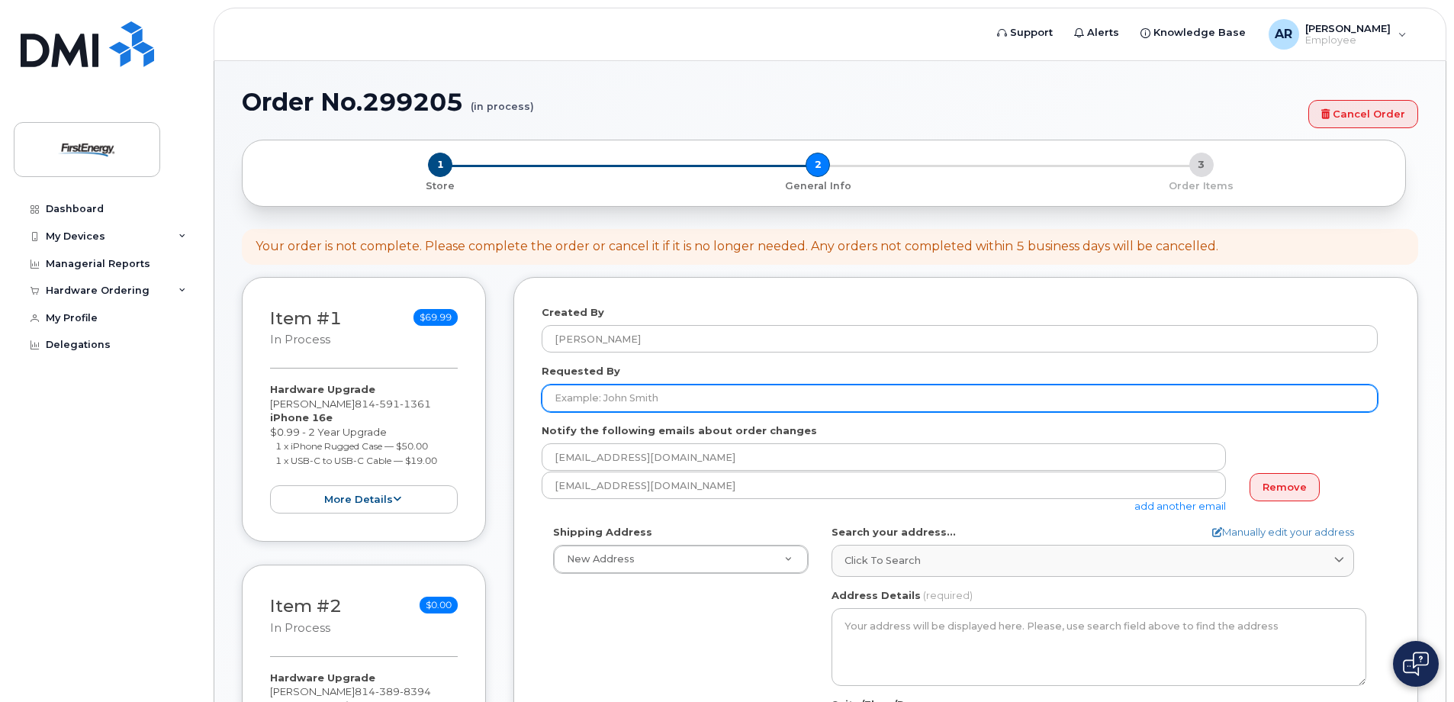
click at [618, 398] on input "Requested By" at bounding box center [960, 398] width 836 height 27
type input "[PERSON_NAME]"
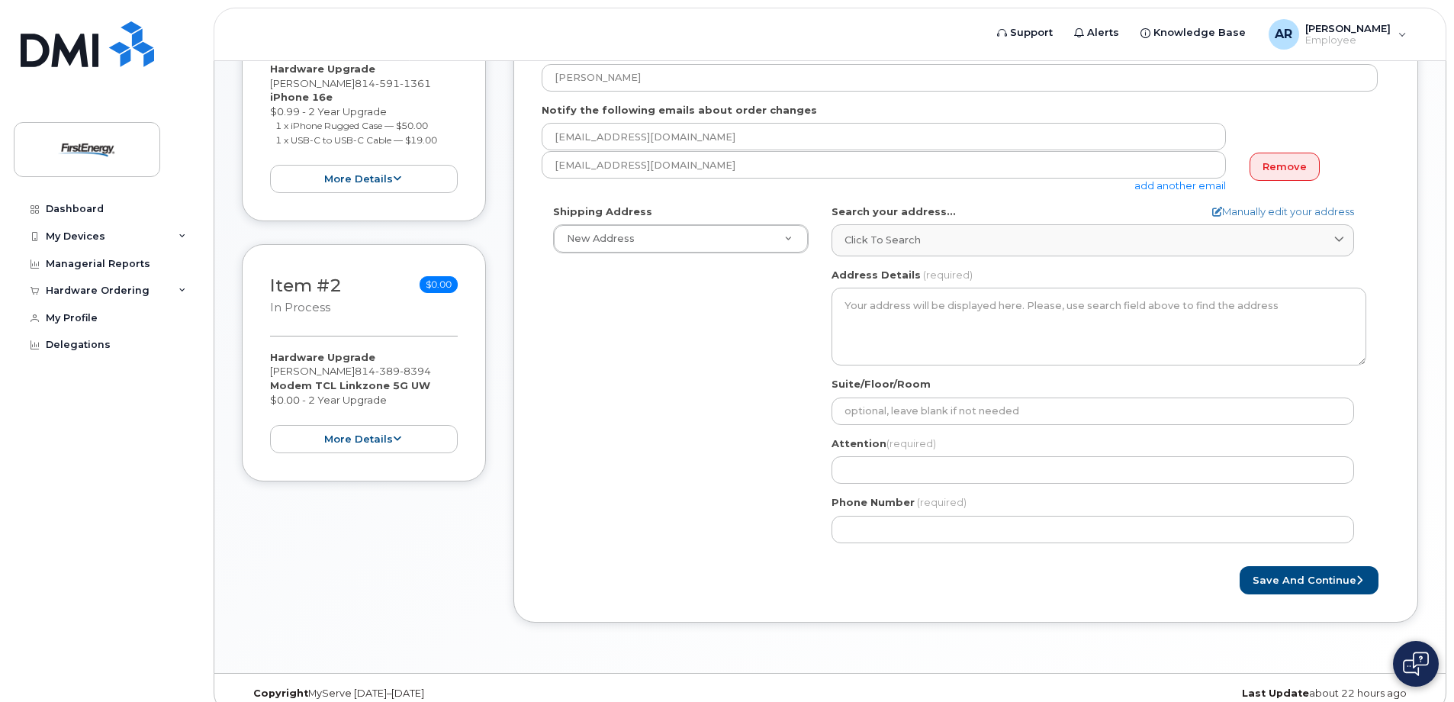
scroll to position [340, 0]
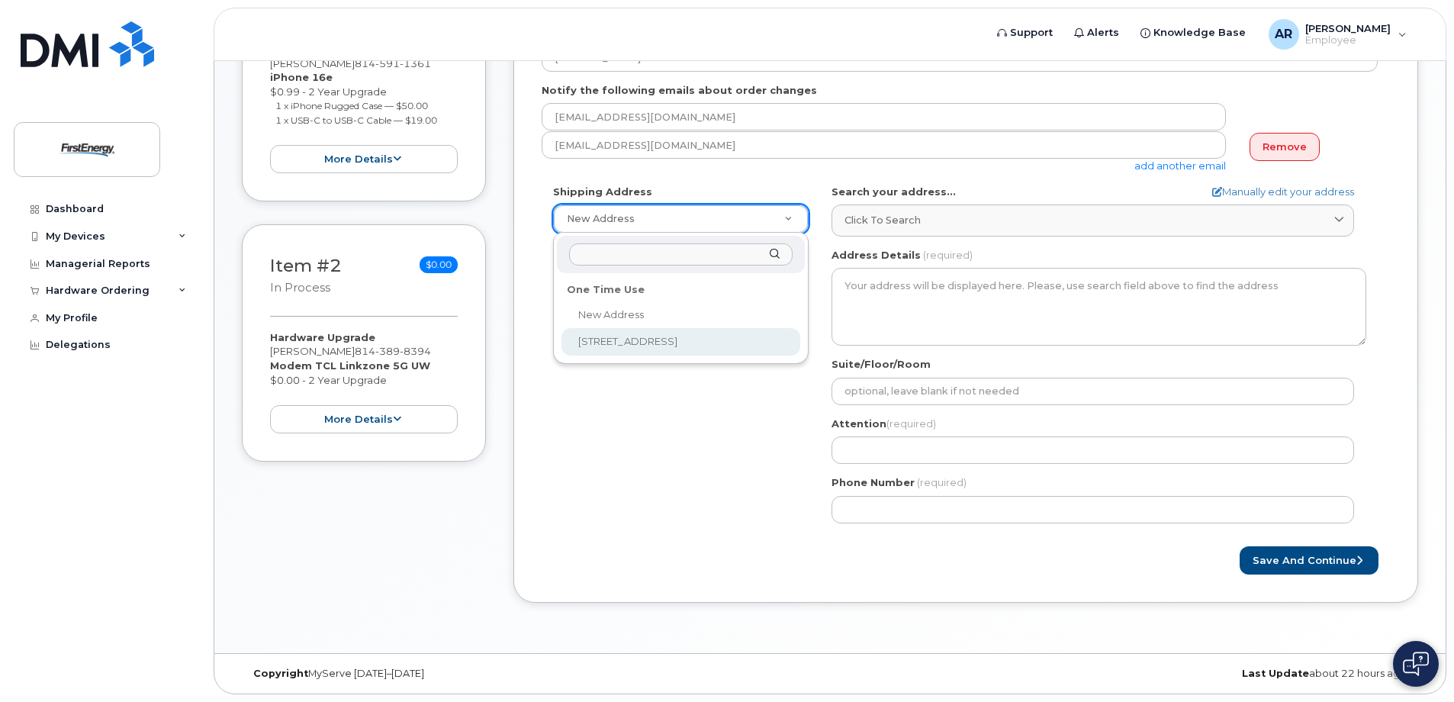
select select "820 S 4th St"
type textarea "820 S 4th St CLEARFIELD PA 16830-2008 UNITED STATES"
type input "Todd Srock"
type input "8143359380"
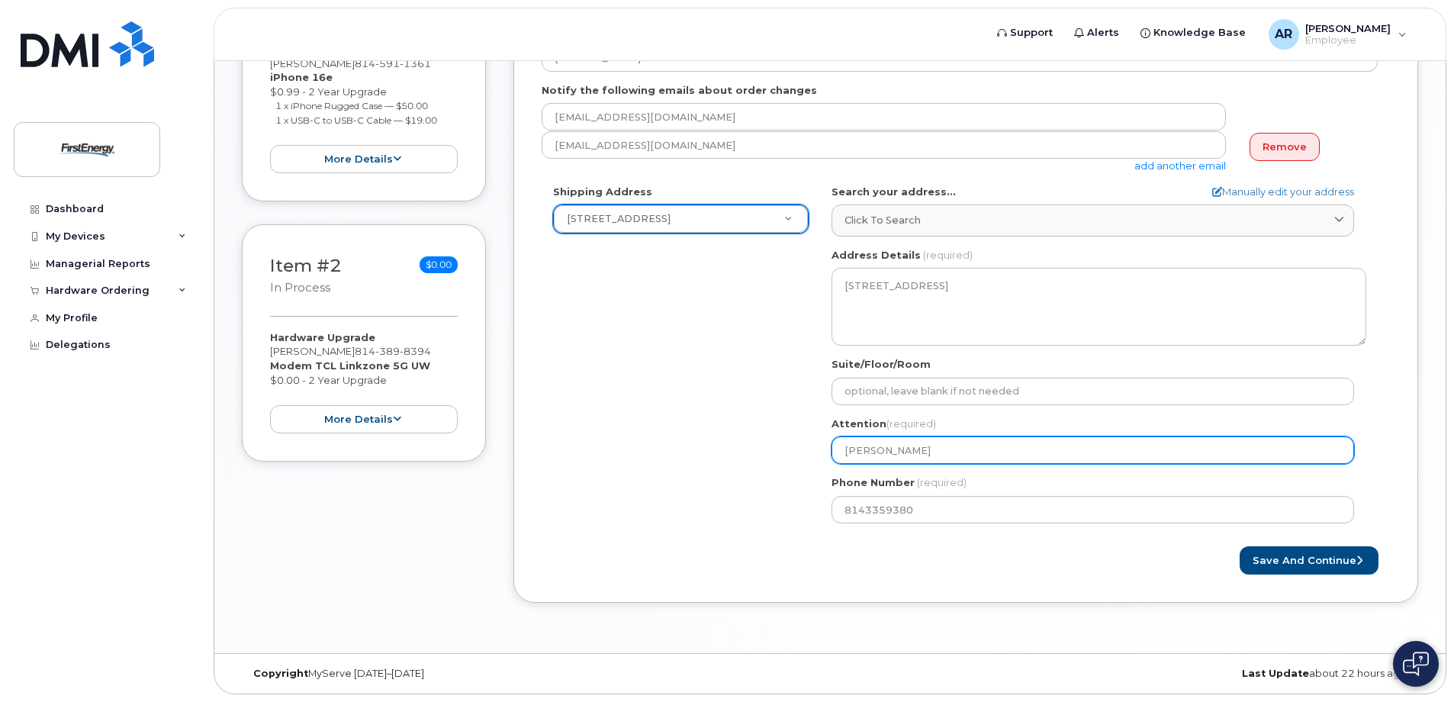
click at [912, 453] on input "Todd Srock" at bounding box center [1093, 449] width 523 height 27
select select
type input "Todd Sroc"
select select
type input "Todd Sro"
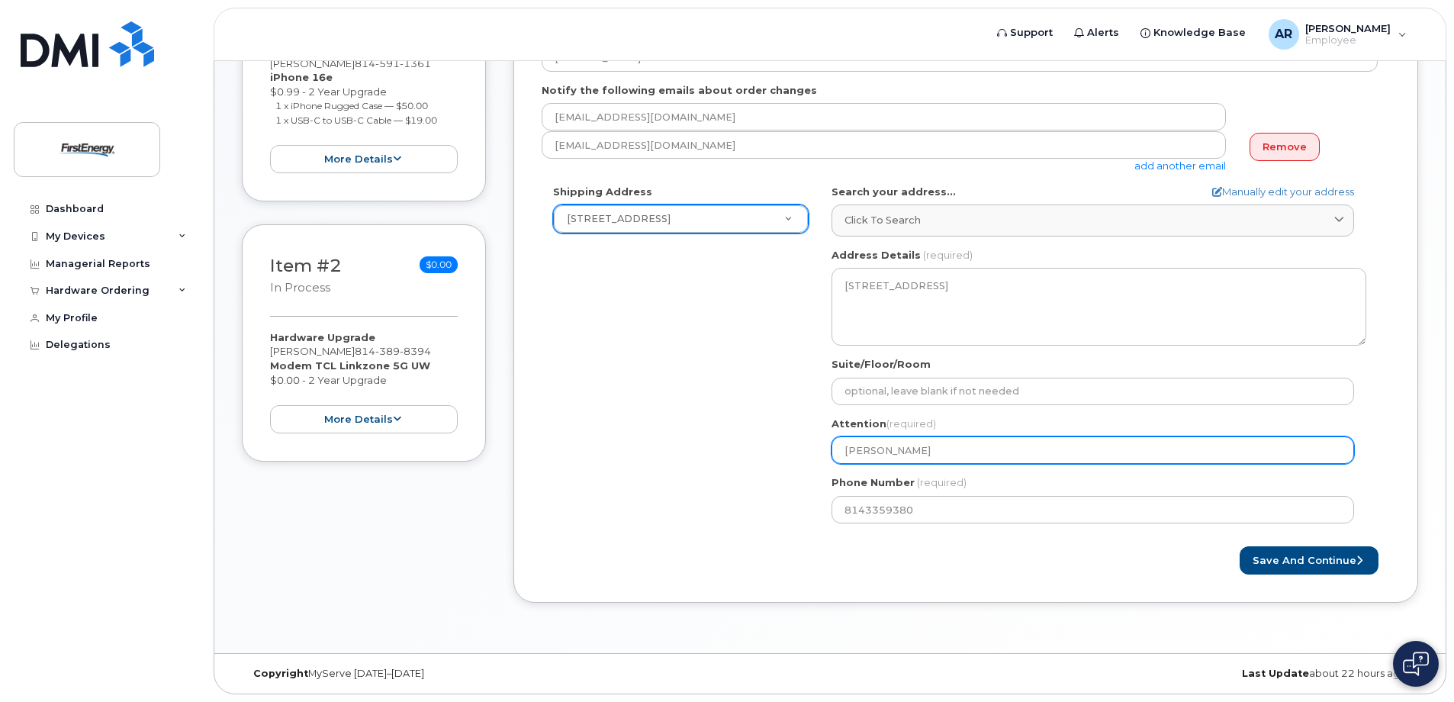
select select
type input "Todd Sr"
select select
type input "Todd S"
select select
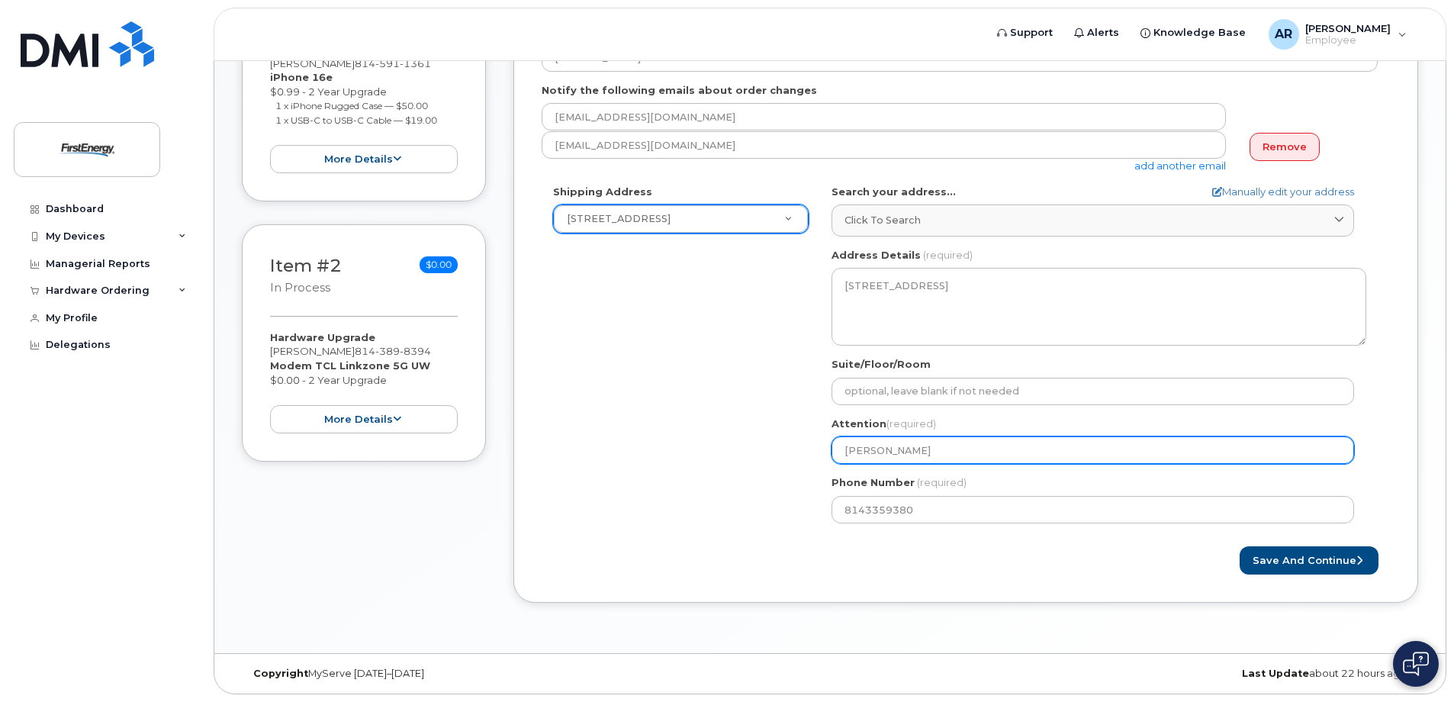
type input "Todd"
select select
type input "Tod"
select select
type input "To"
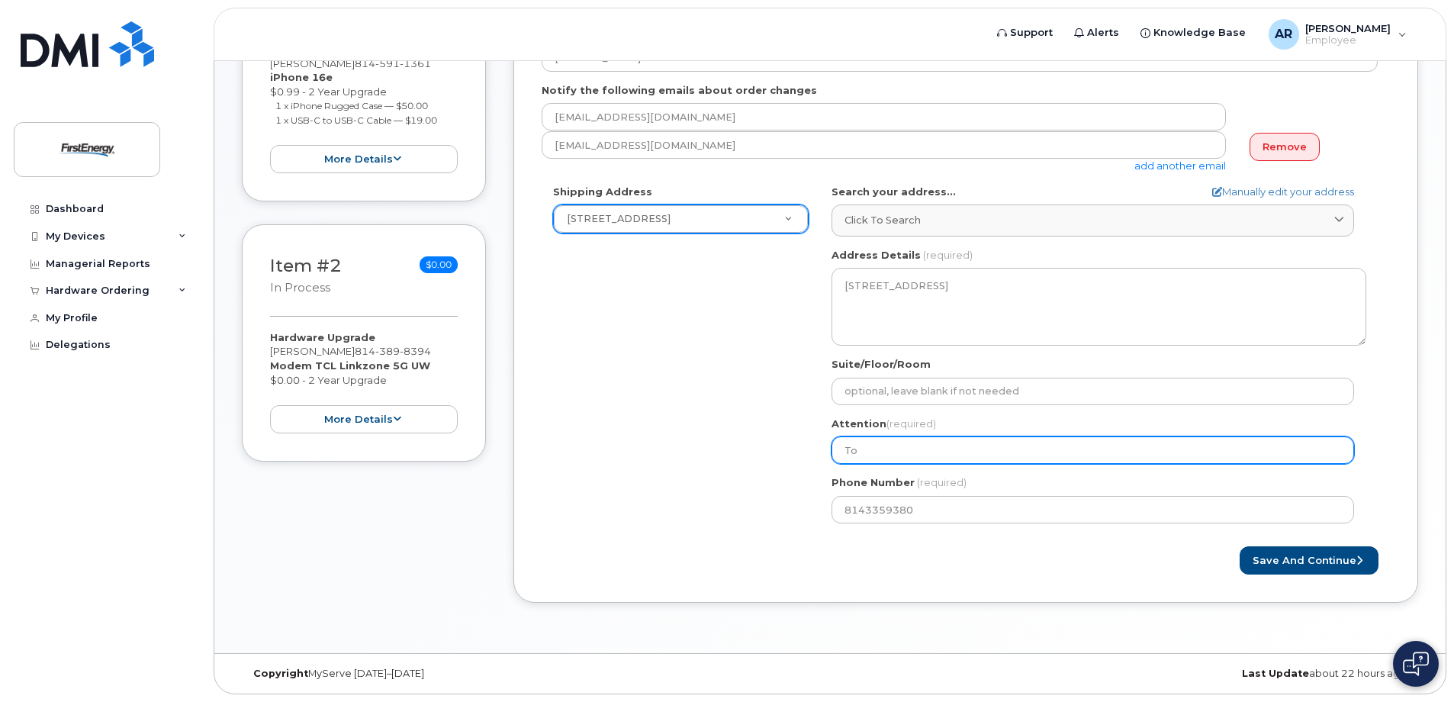
select select
type input "T"
select select
type input "N"
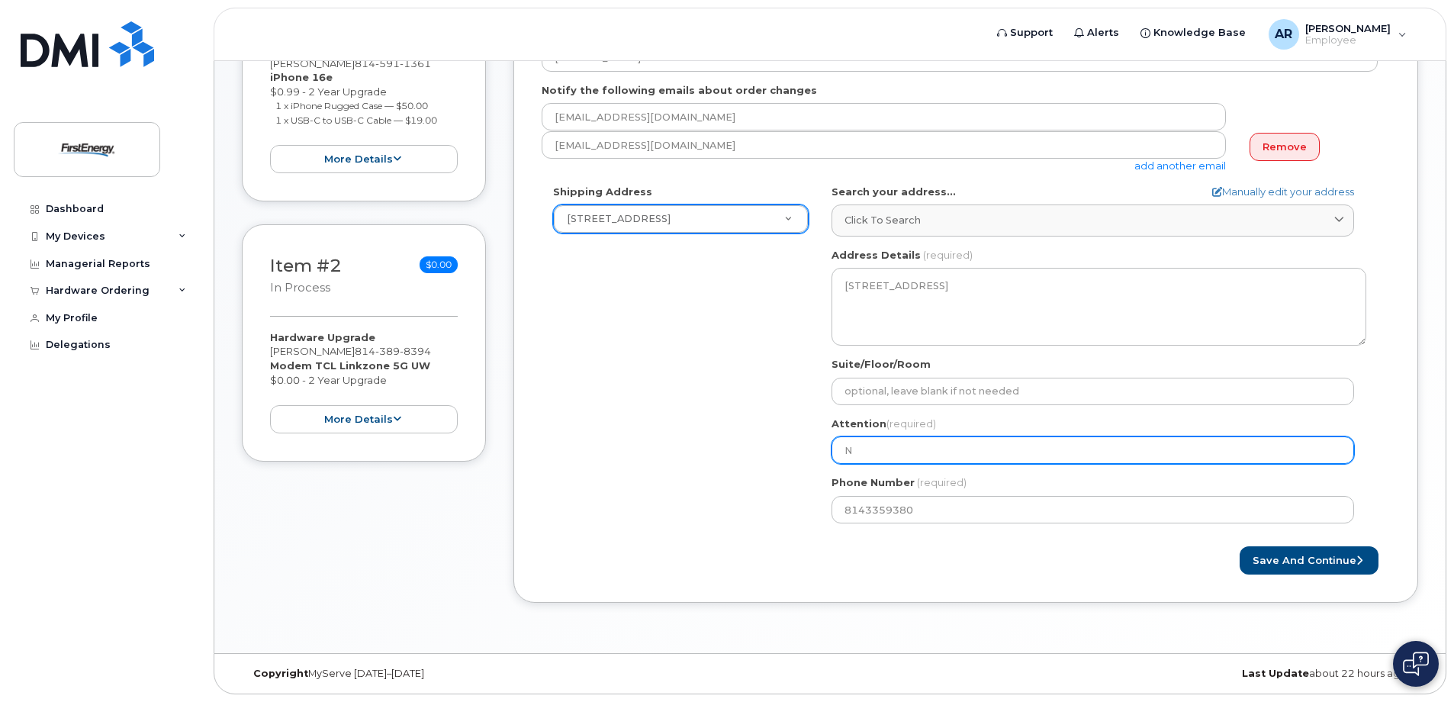
select select
type input "Ne"
select select
type input "Nei"
select select
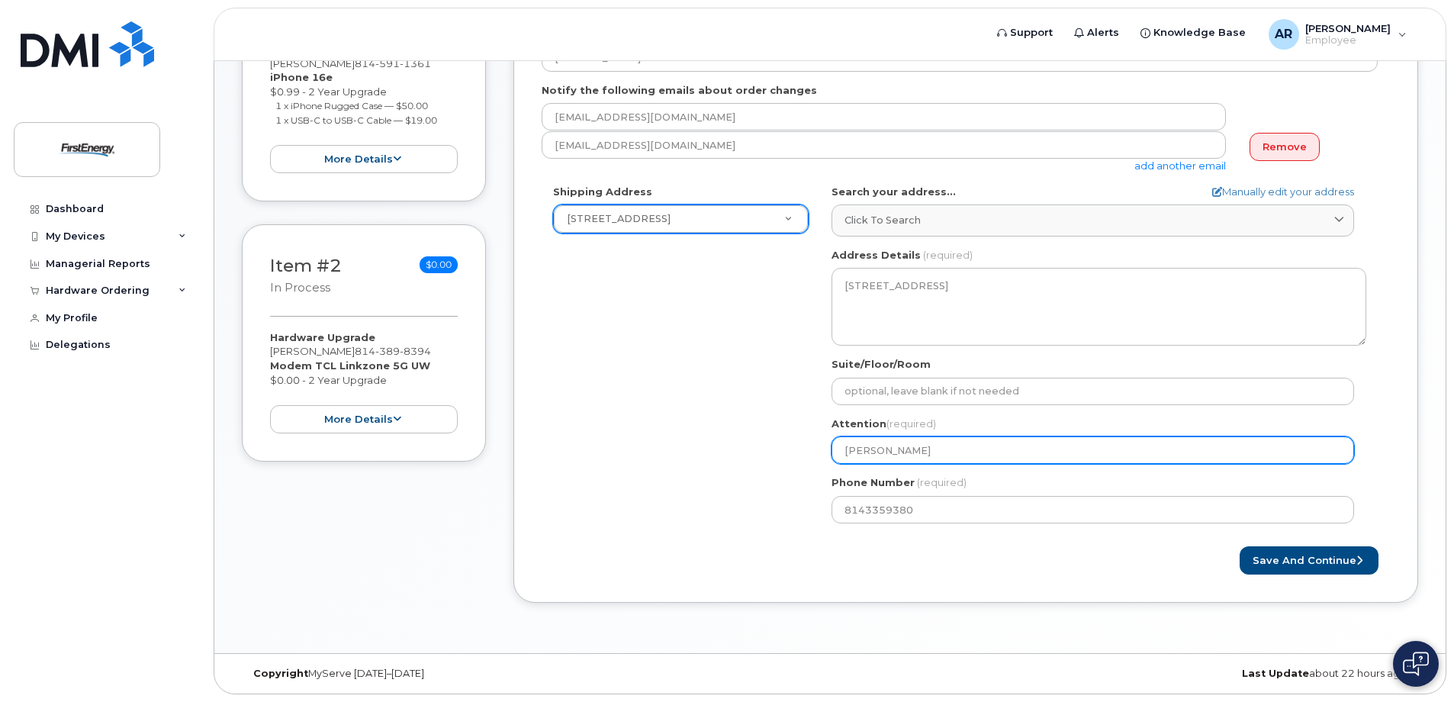
type input "[PERSON_NAME]"
select select
type input "[PERSON_NAME]"
select select
type input "[PERSON_NAME]"
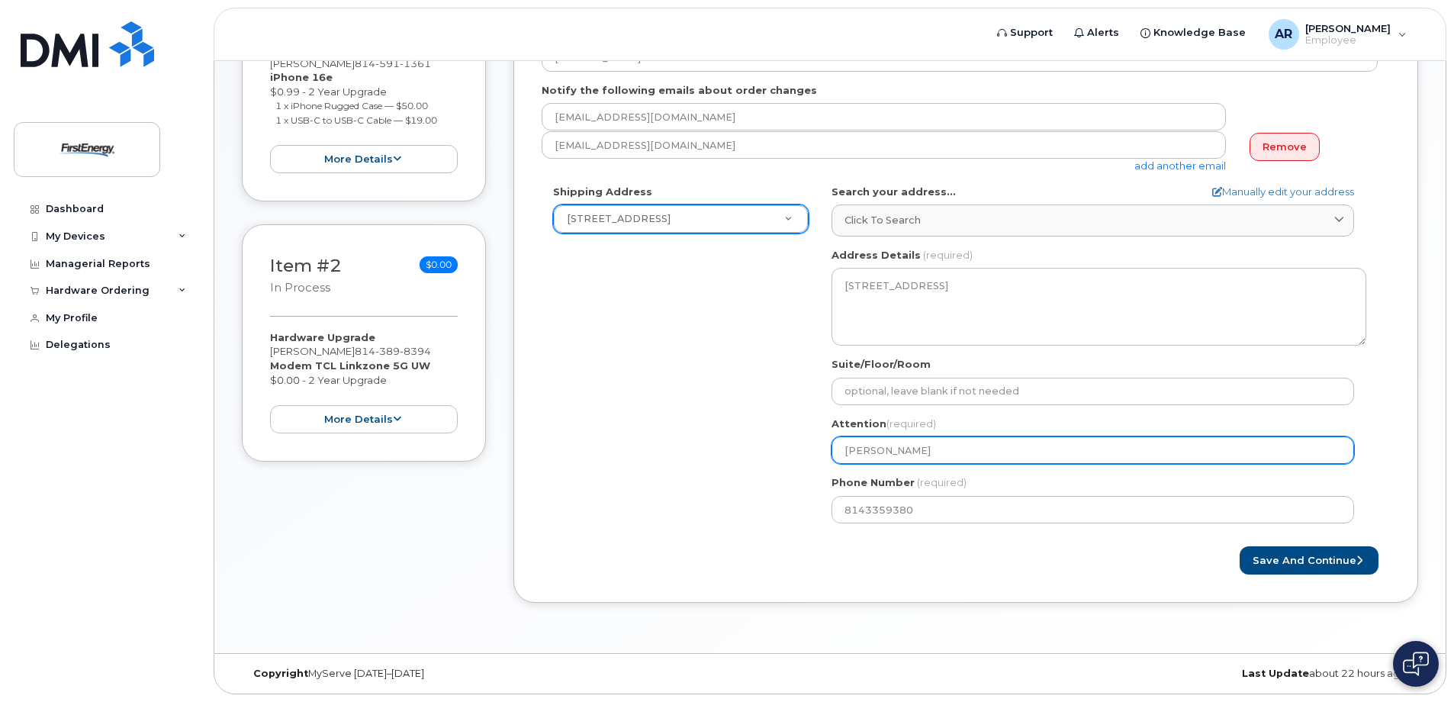
select select
type input "[PERSON_NAME]"
select select
type input "[PERSON_NAME]"
select select
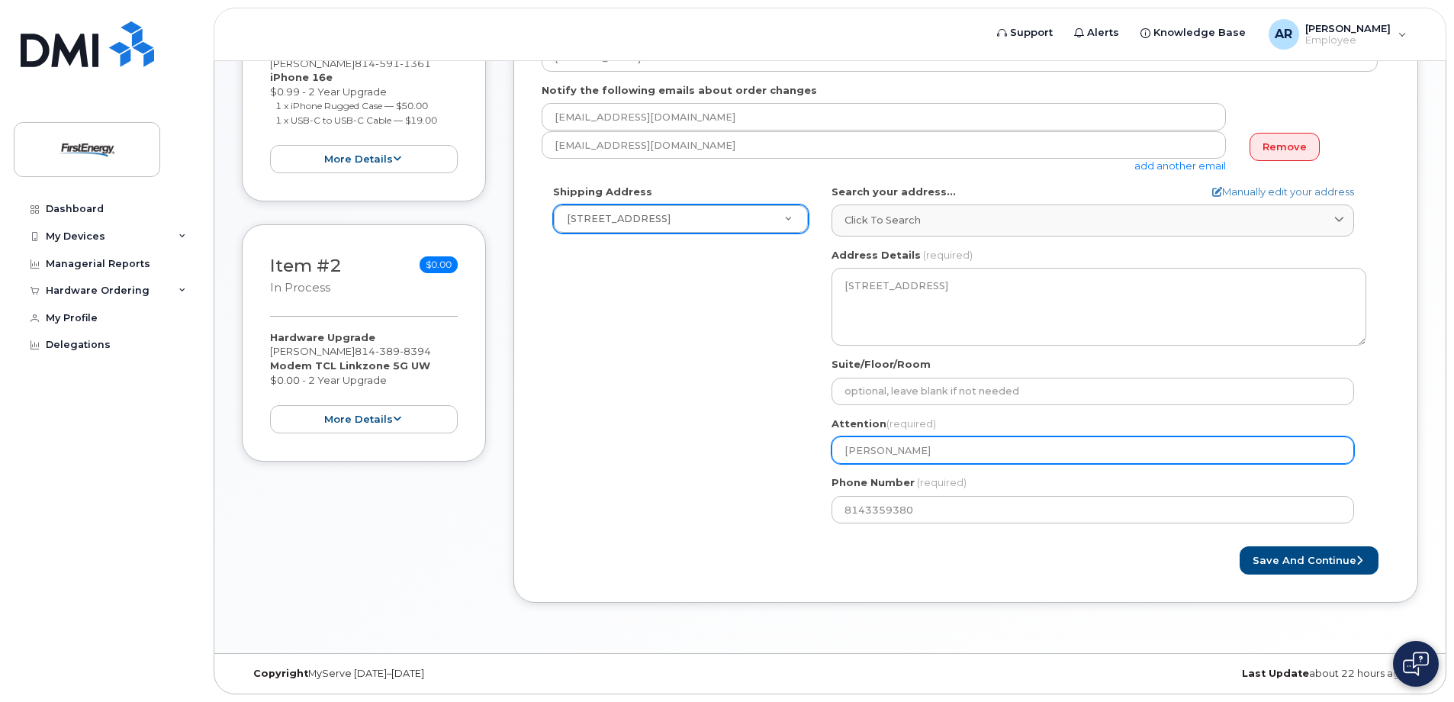
type input "[PERSON_NAME]"
select select
type input "[PERSON_NAME]"
select select
type input "[PERSON_NAME]"
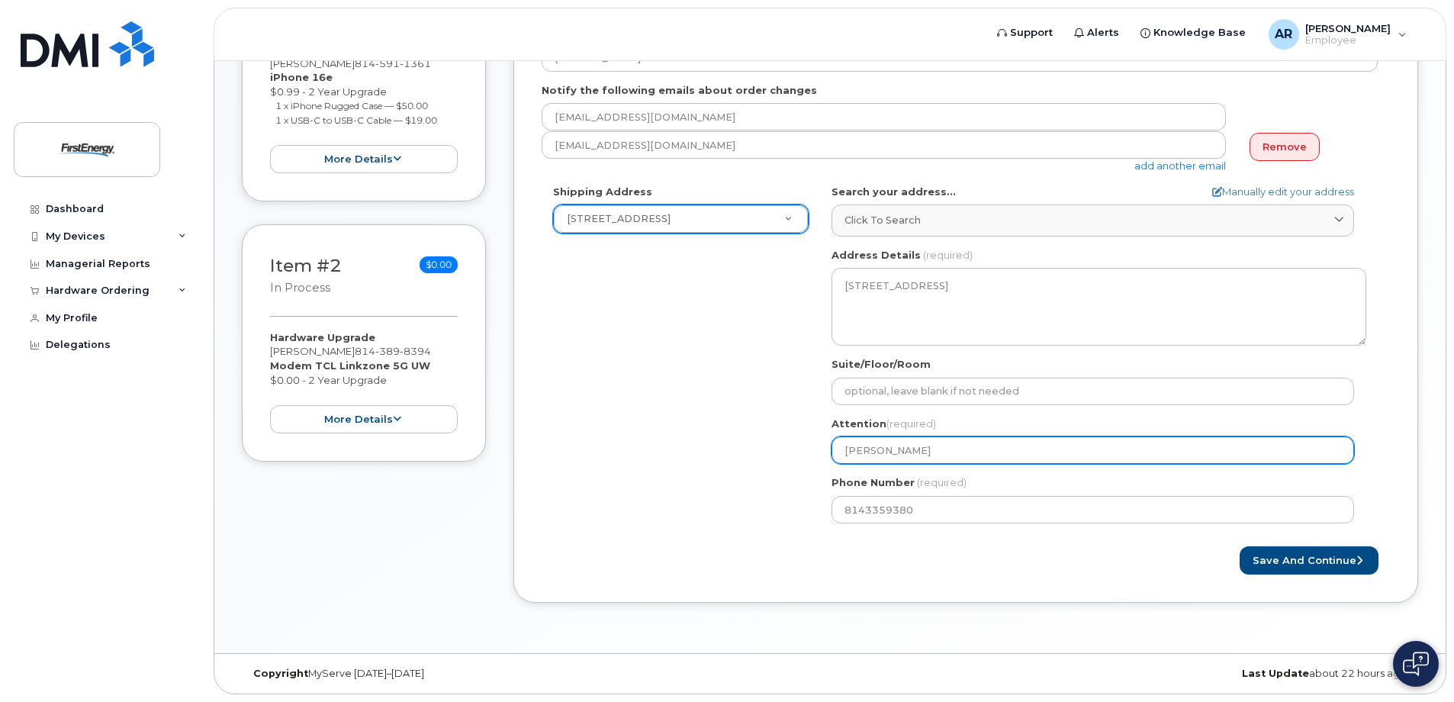
select select
type input "[PERSON_NAME]"
select select
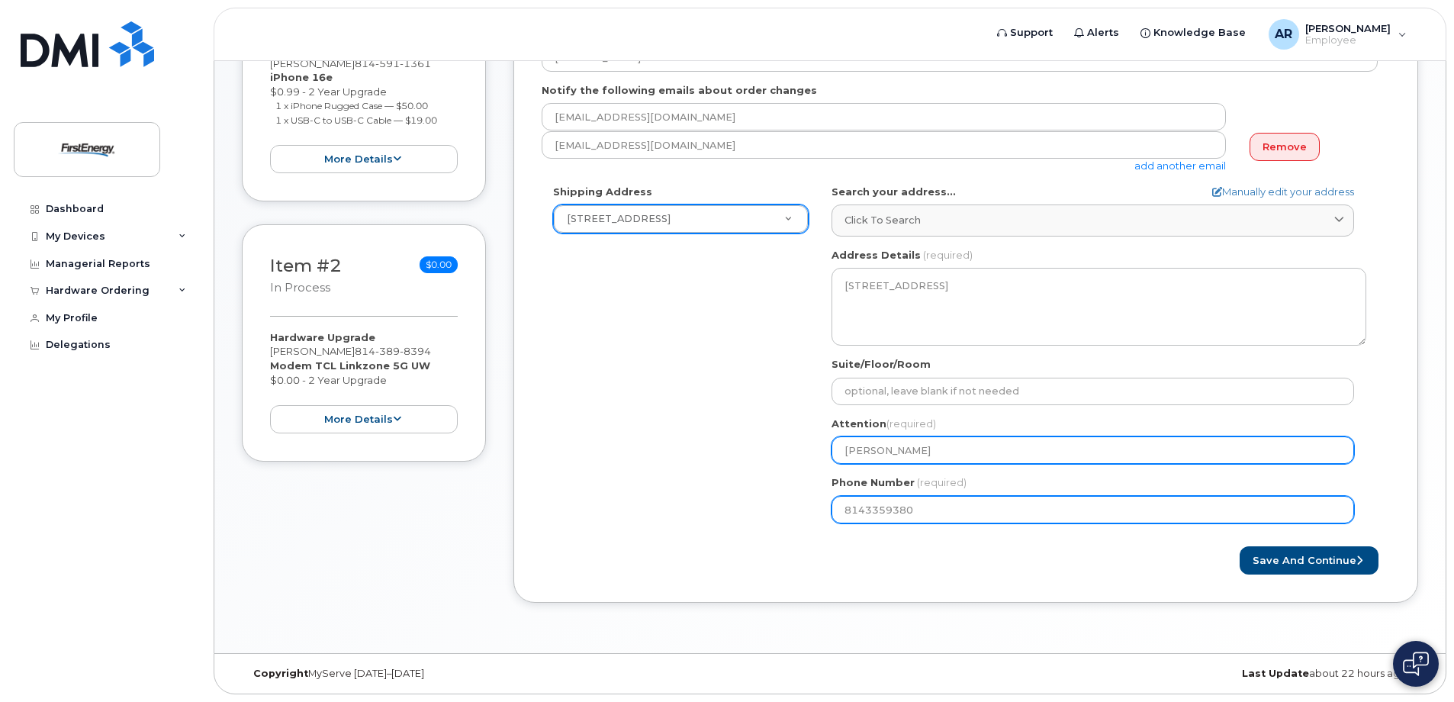
type input "[PERSON_NAME]"
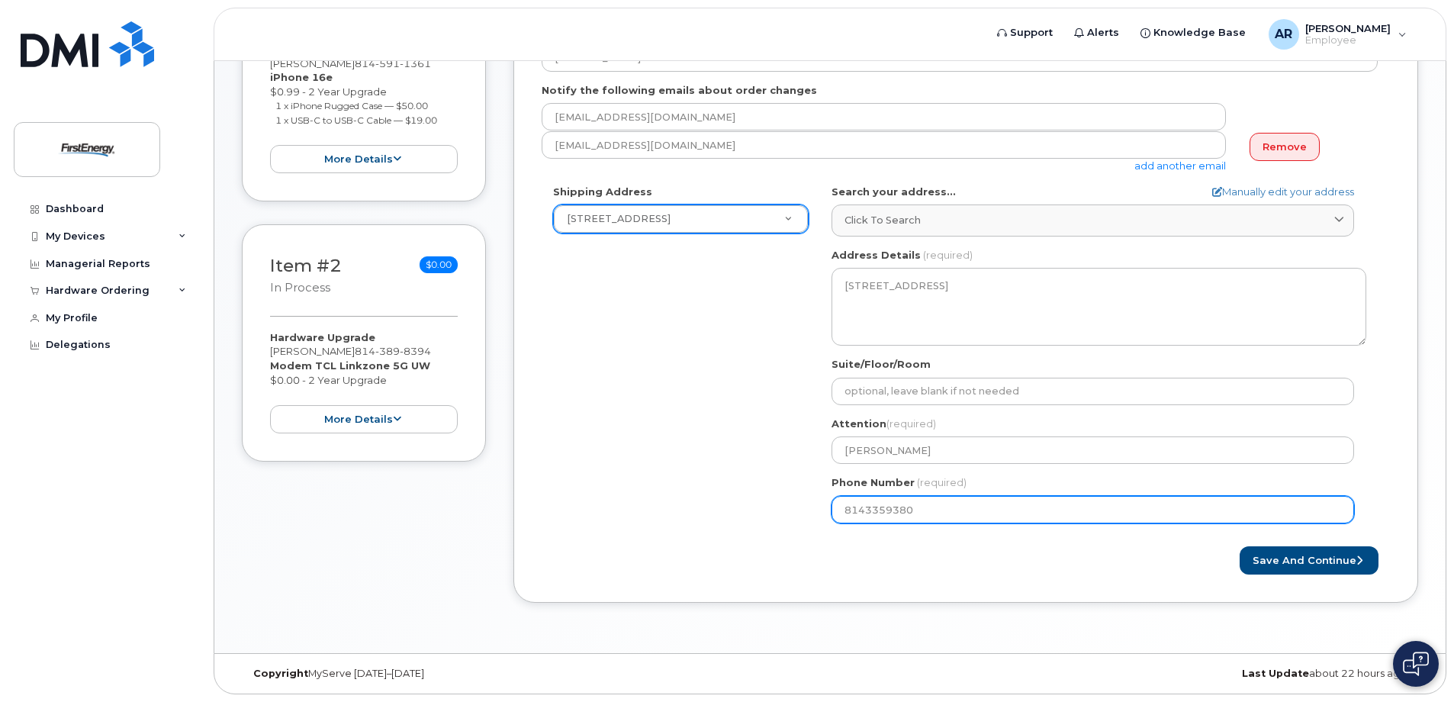
click at [935, 509] on input "8143359380" at bounding box center [1093, 509] width 523 height 27
select select
type input "814591136"
select select
type input "8145911361"
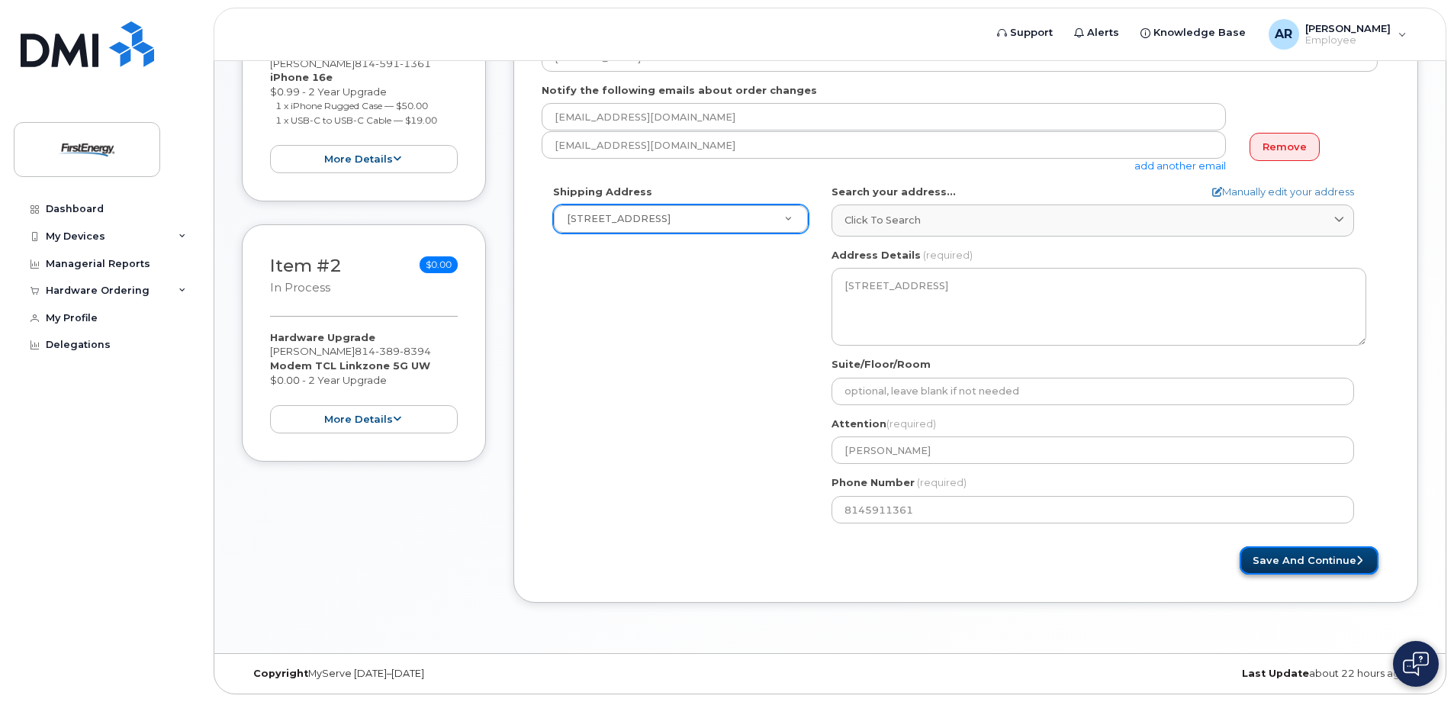
click at [1308, 557] on button "Save and Continue" at bounding box center [1309, 560] width 139 height 28
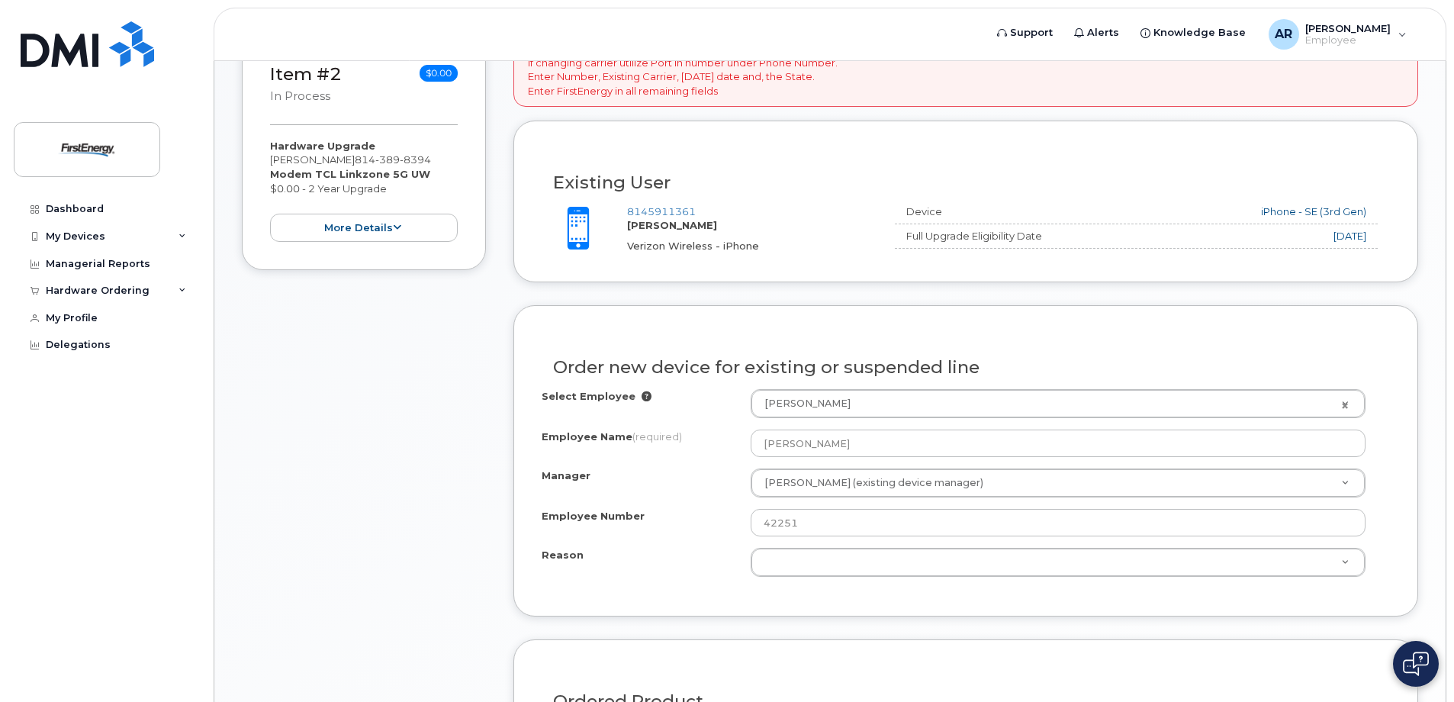
scroll to position [534, 0]
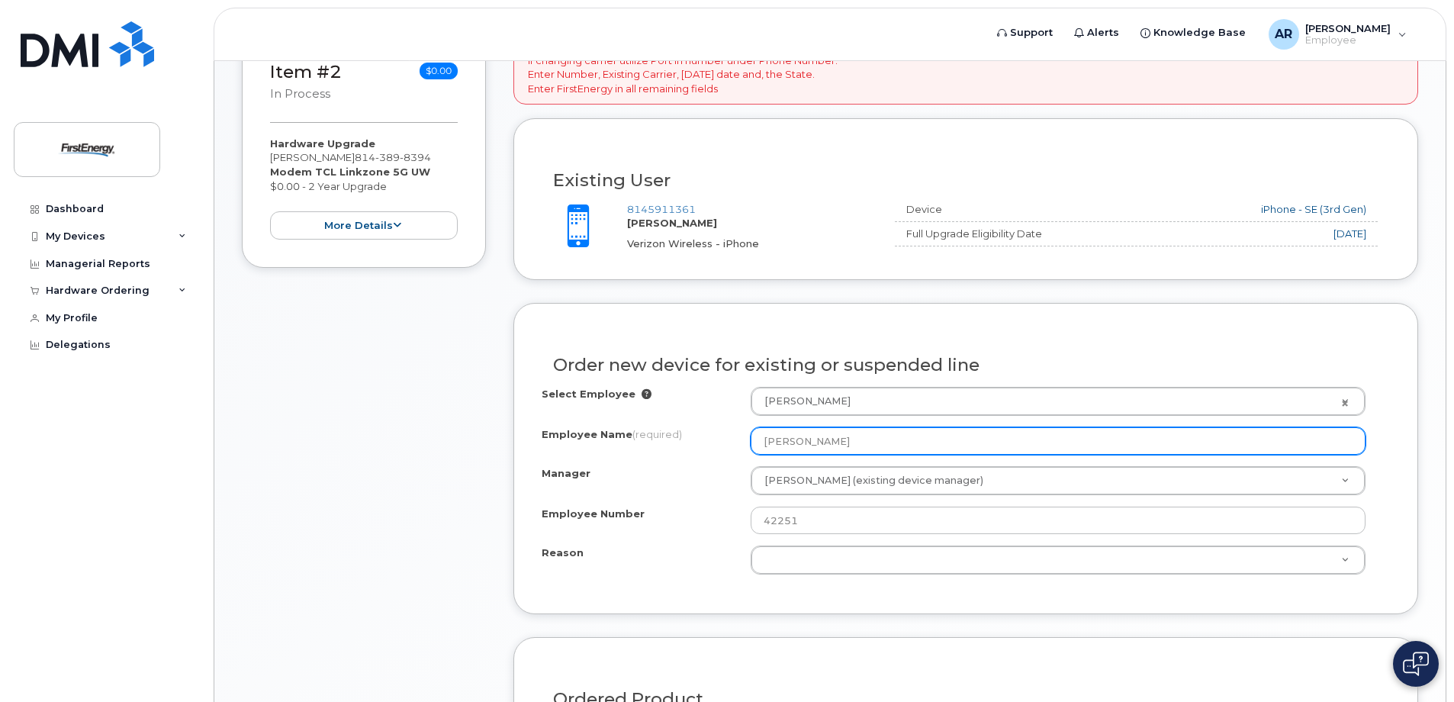
click at [957, 450] on input "[PERSON_NAME]" at bounding box center [1058, 440] width 615 height 27
type input "A"
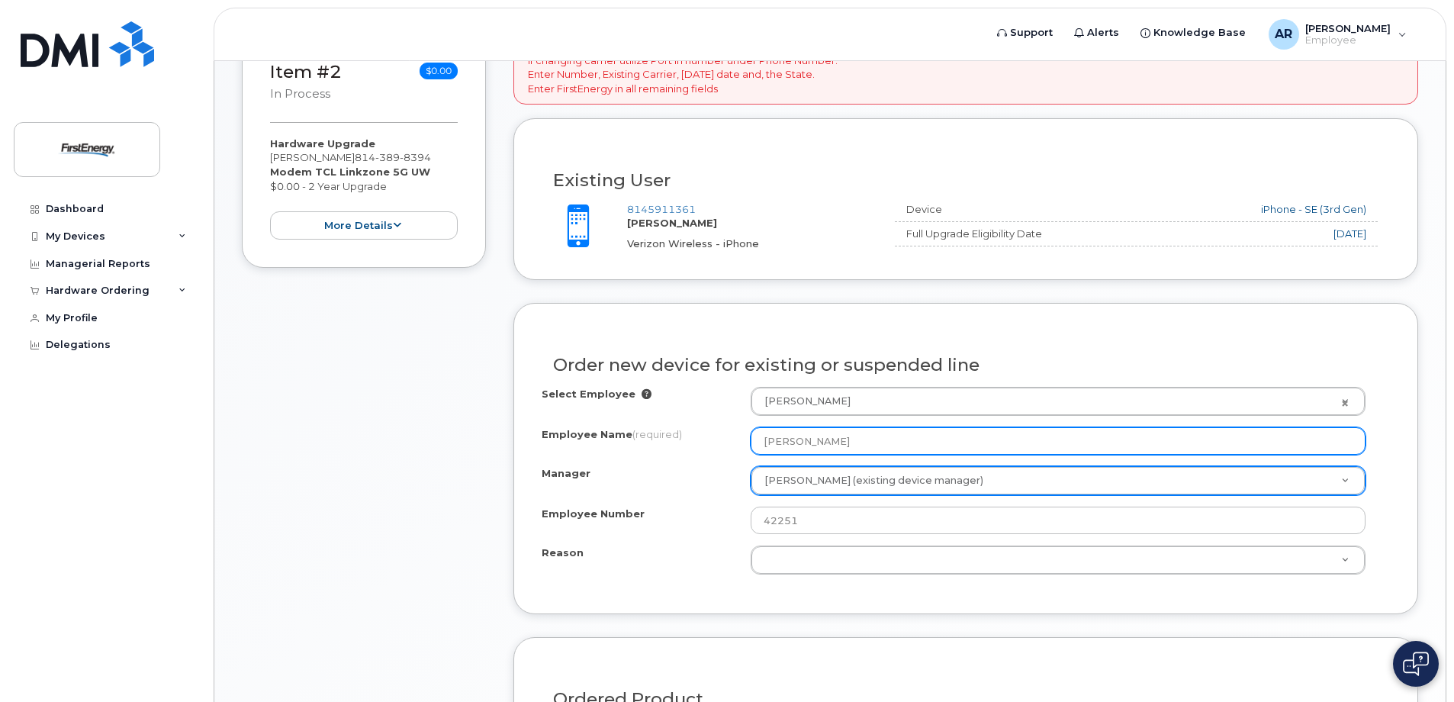
type input "[PERSON_NAME]"
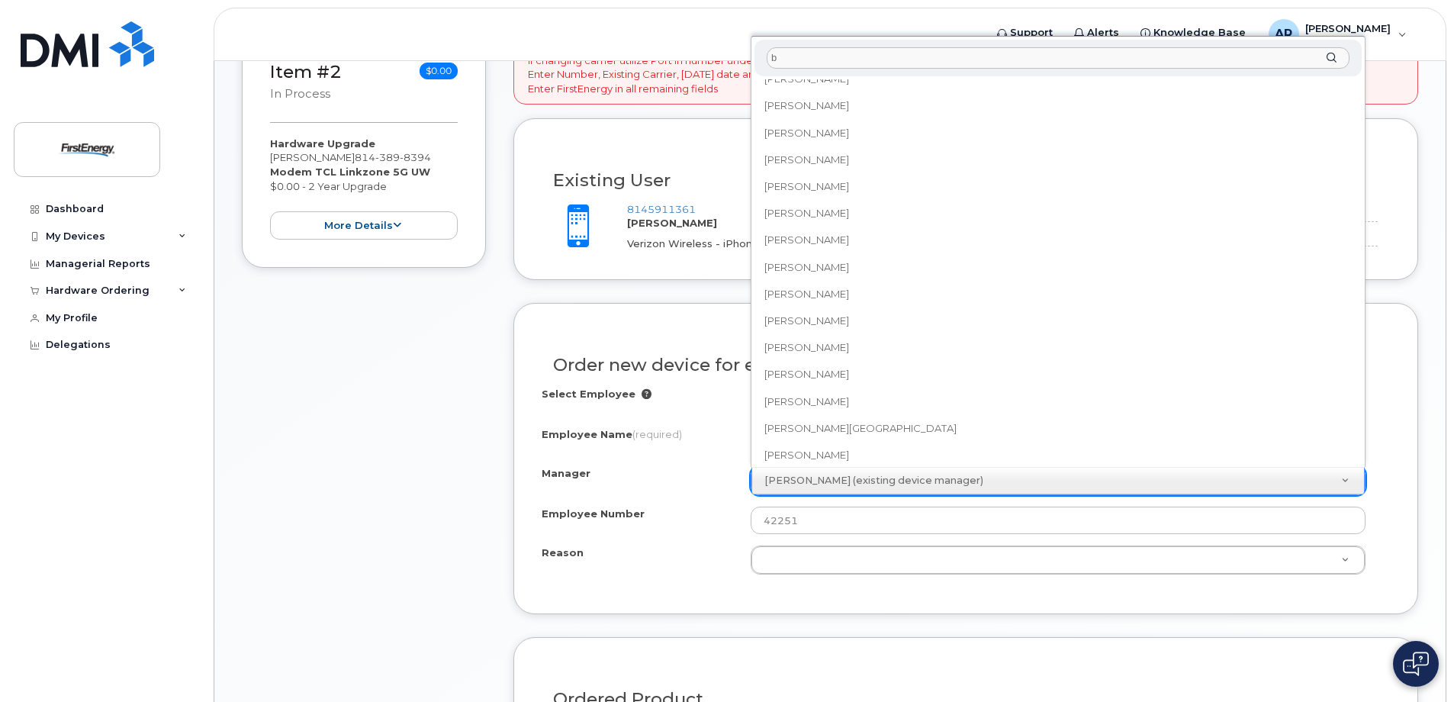
scroll to position [0, 0]
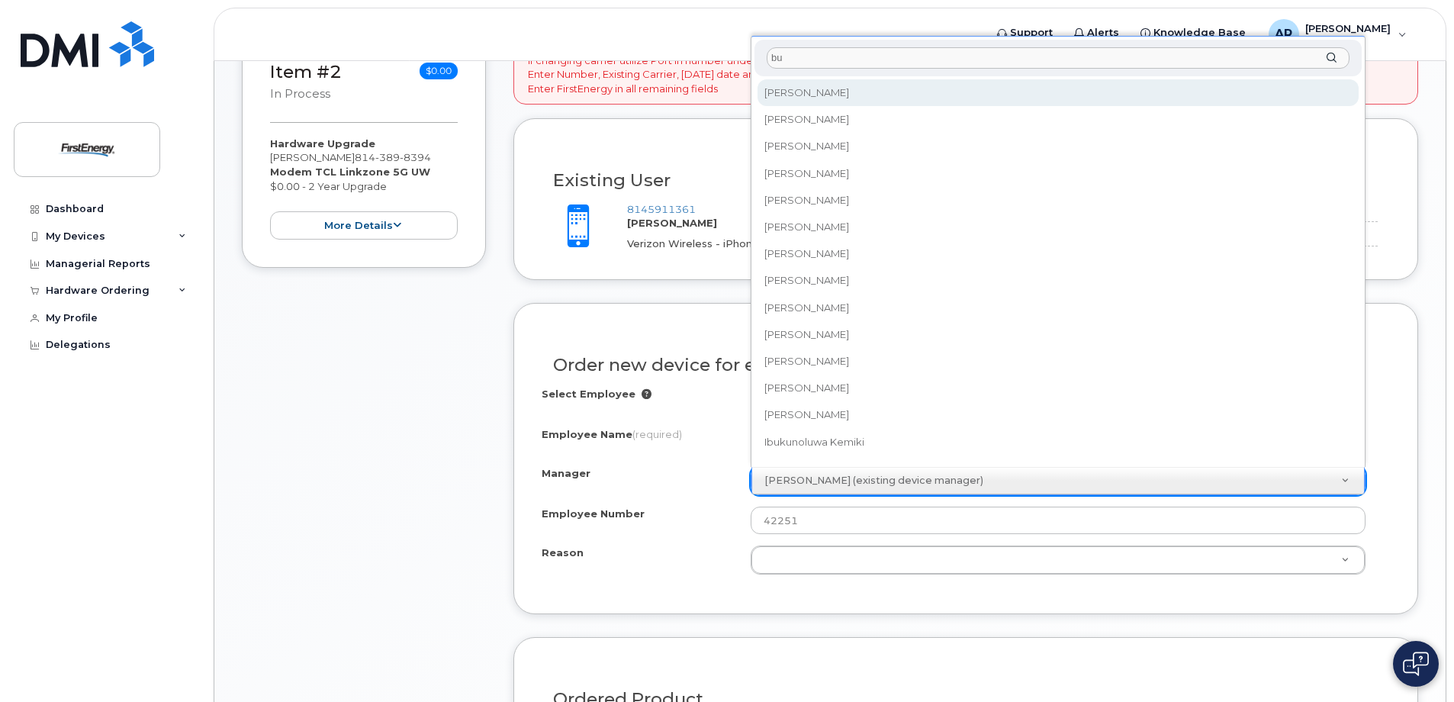
type input "b"
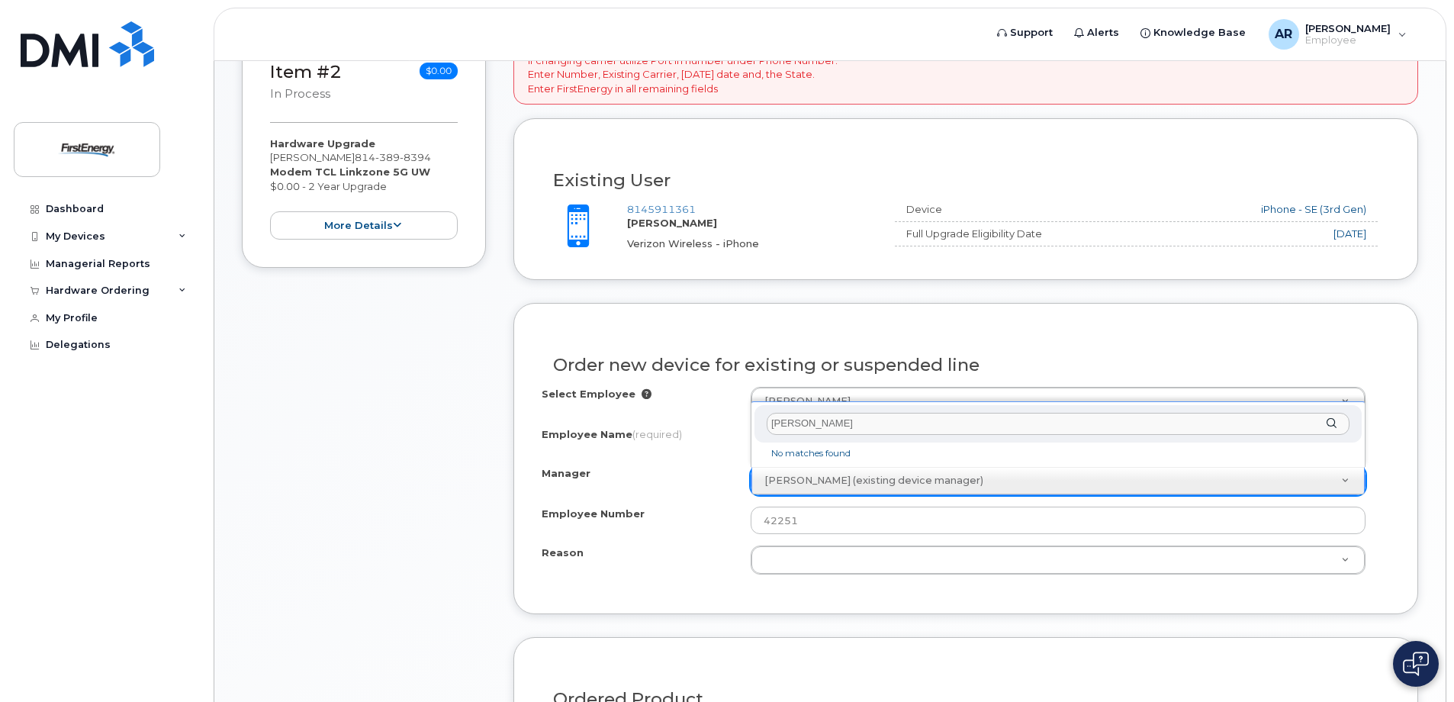
type input "[PERSON_NAME]"
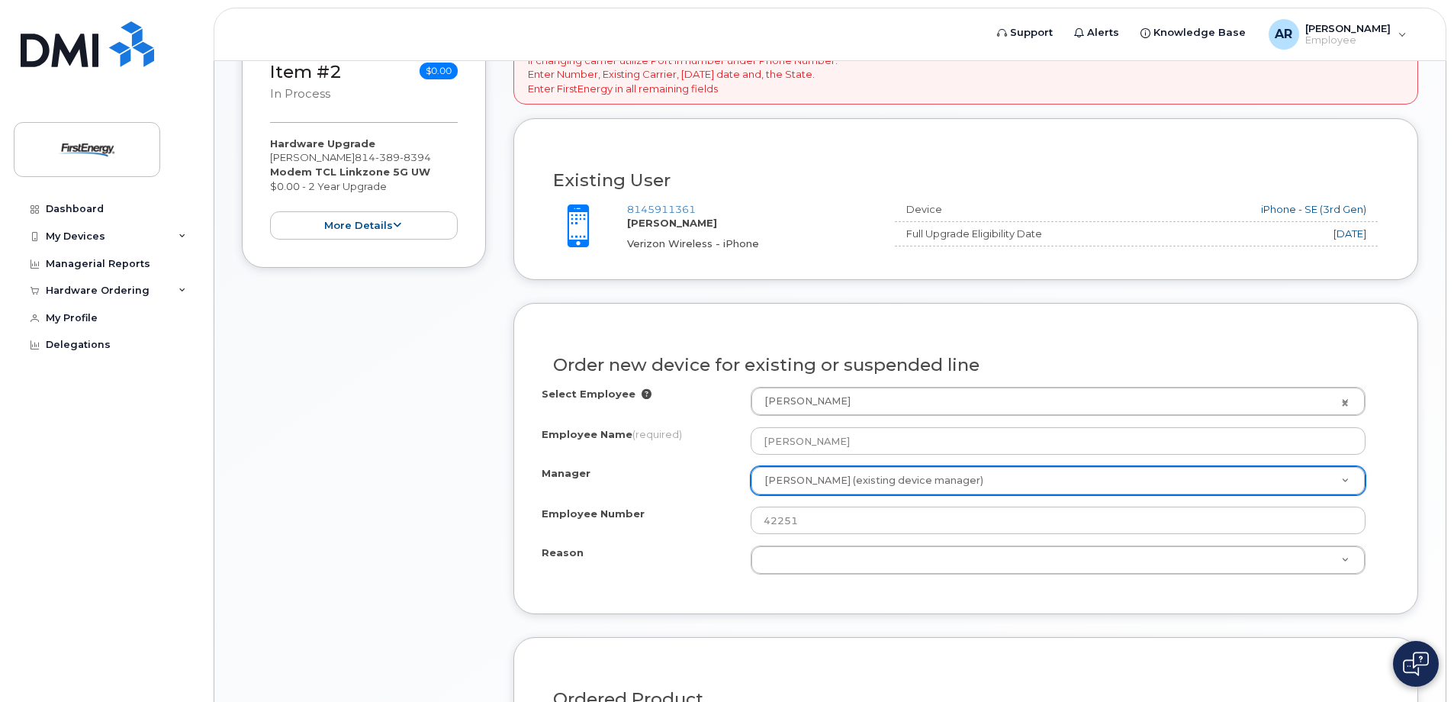
drag, startPoint x: 897, startPoint y: 485, endPoint x: 905, endPoint y: 480, distance: 9.6
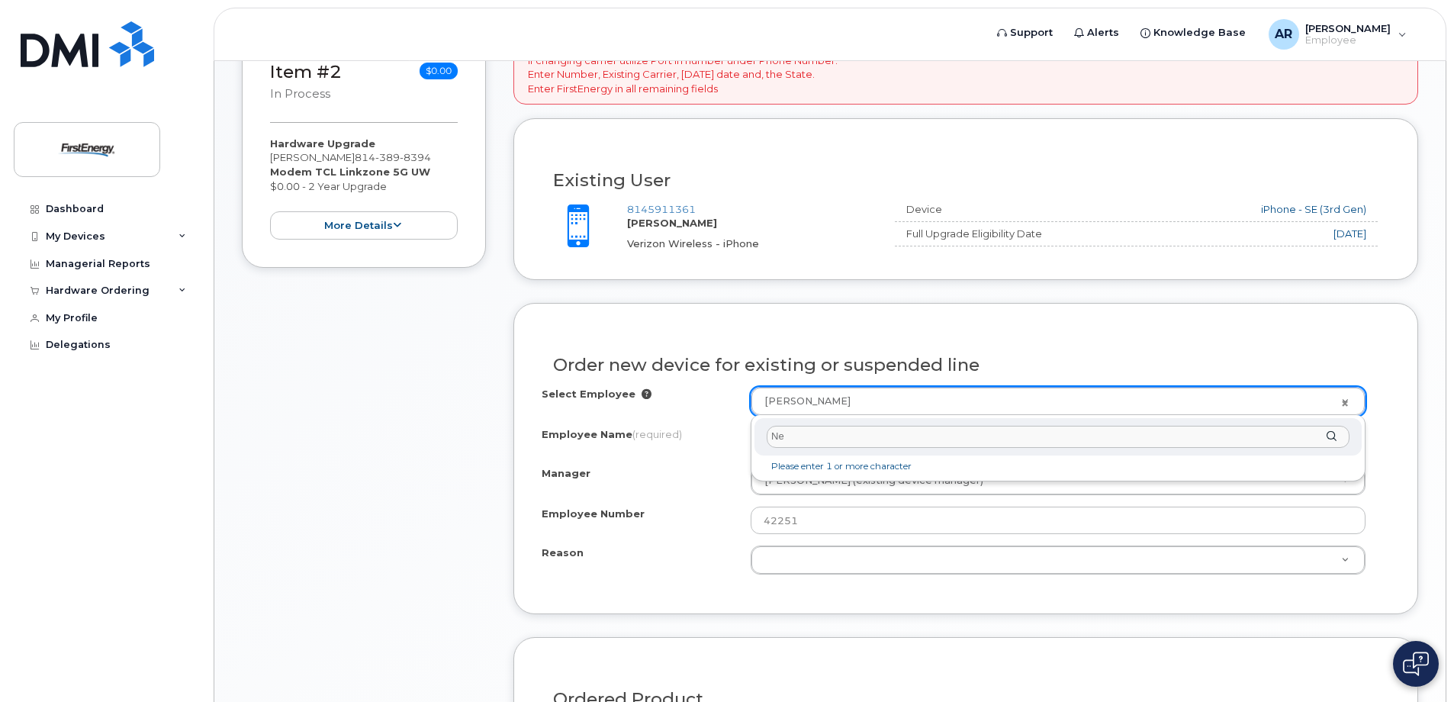
type input "N"
type input "46889"
type input "2070820"
type input "[PERSON_NAME]"
type input "46889"
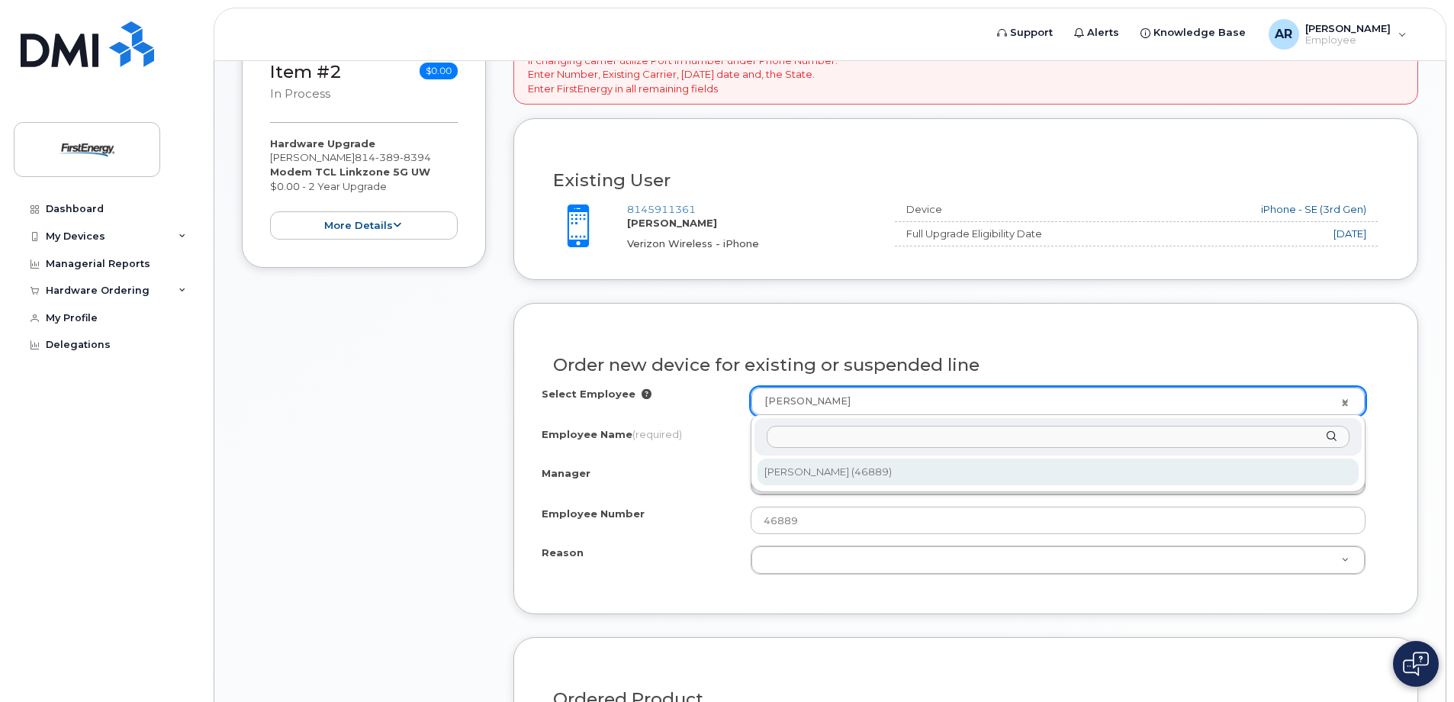
select select "2072757"
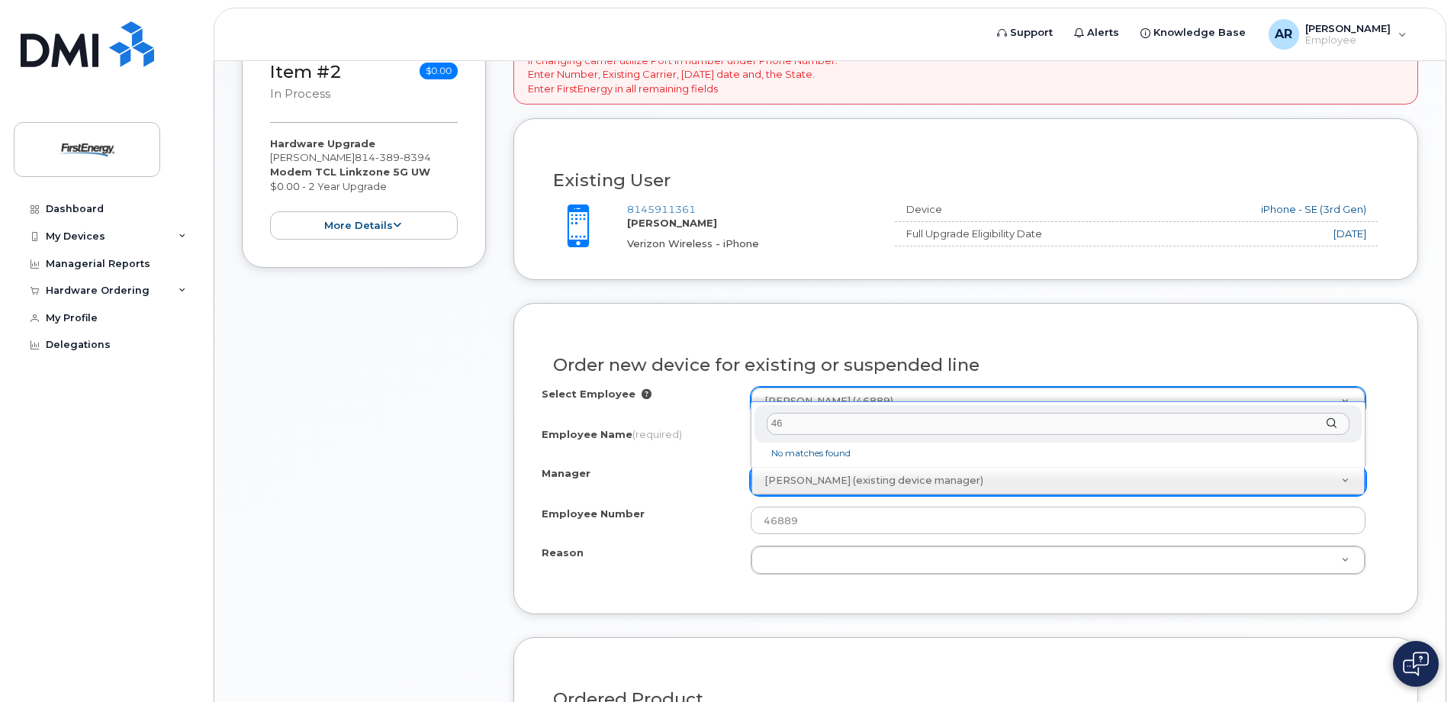
type input "4"
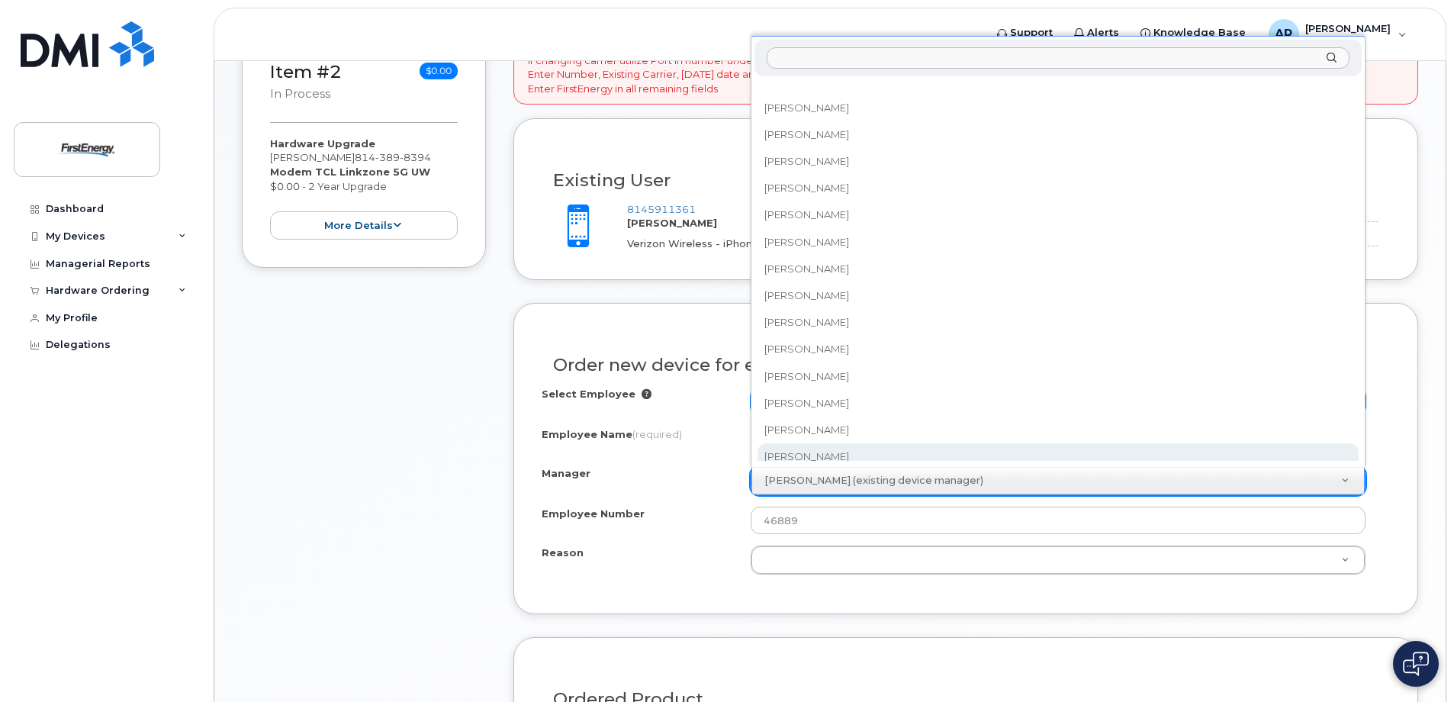
scroll to position [2, 0]
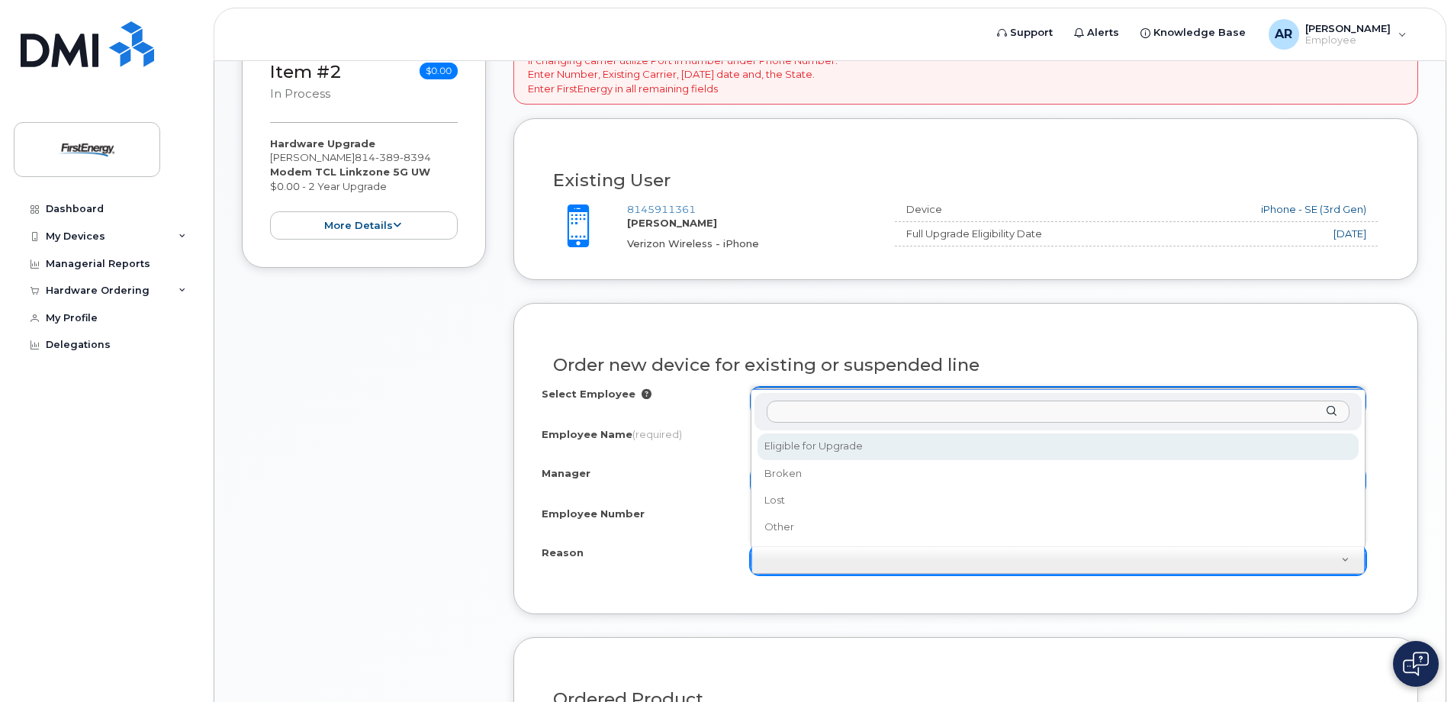
select select "eligible_for_upgrade"
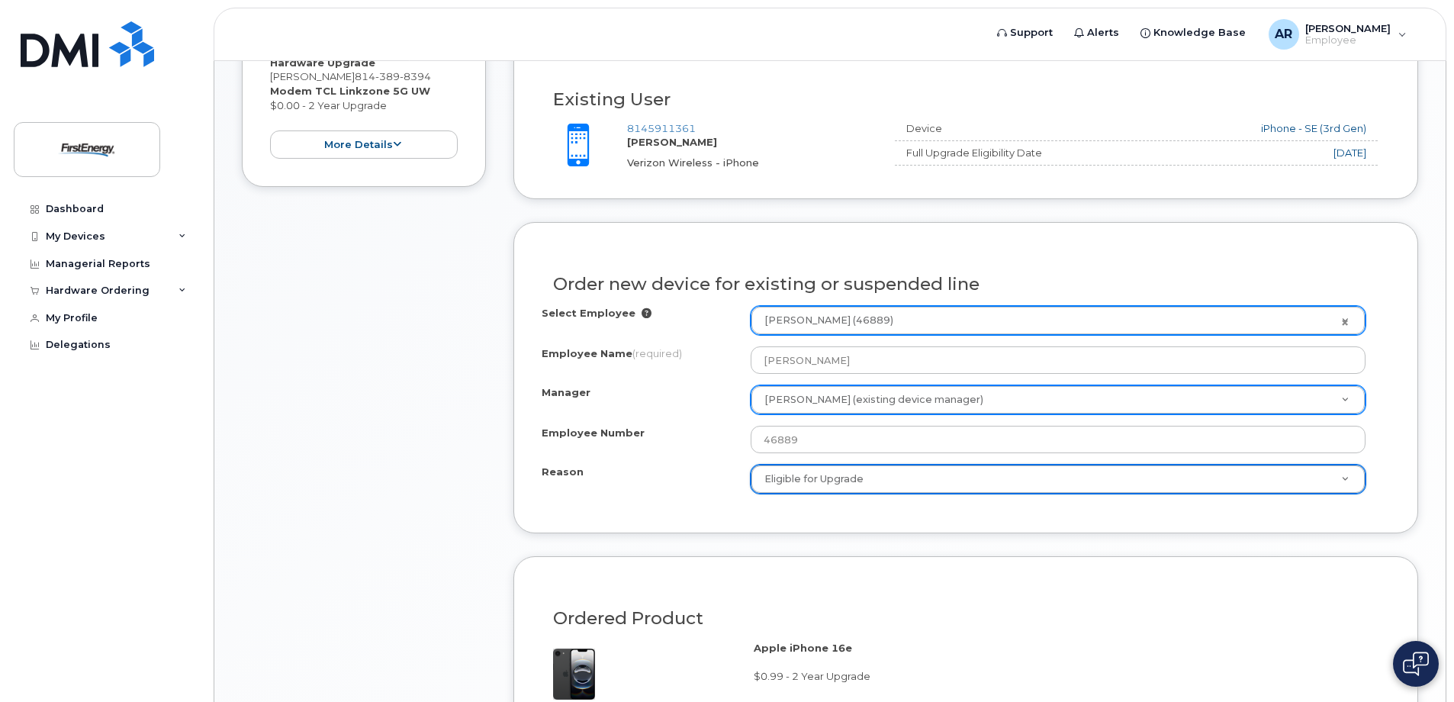
scroll to position [853, 0]
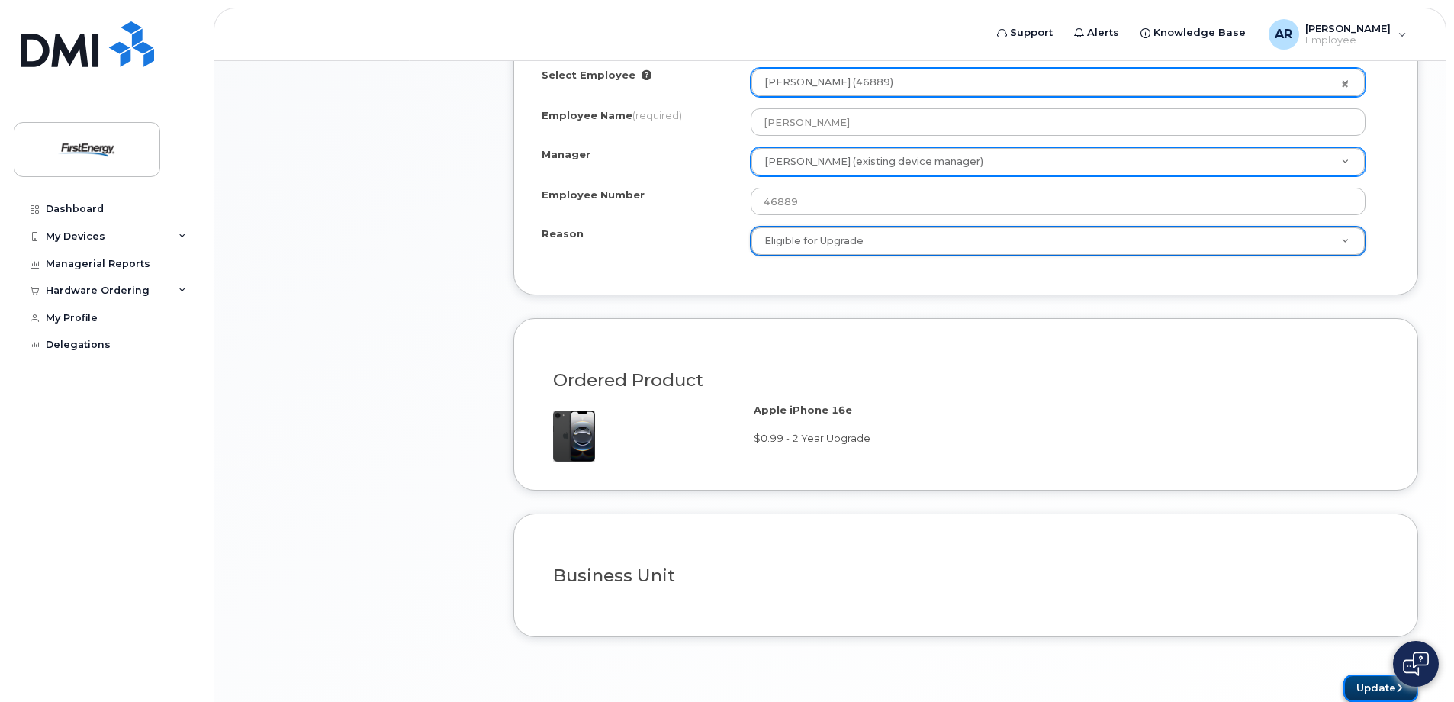
click at [1371, 688] on button "Update" at bounding box center [1381, 689] width 75 height 28
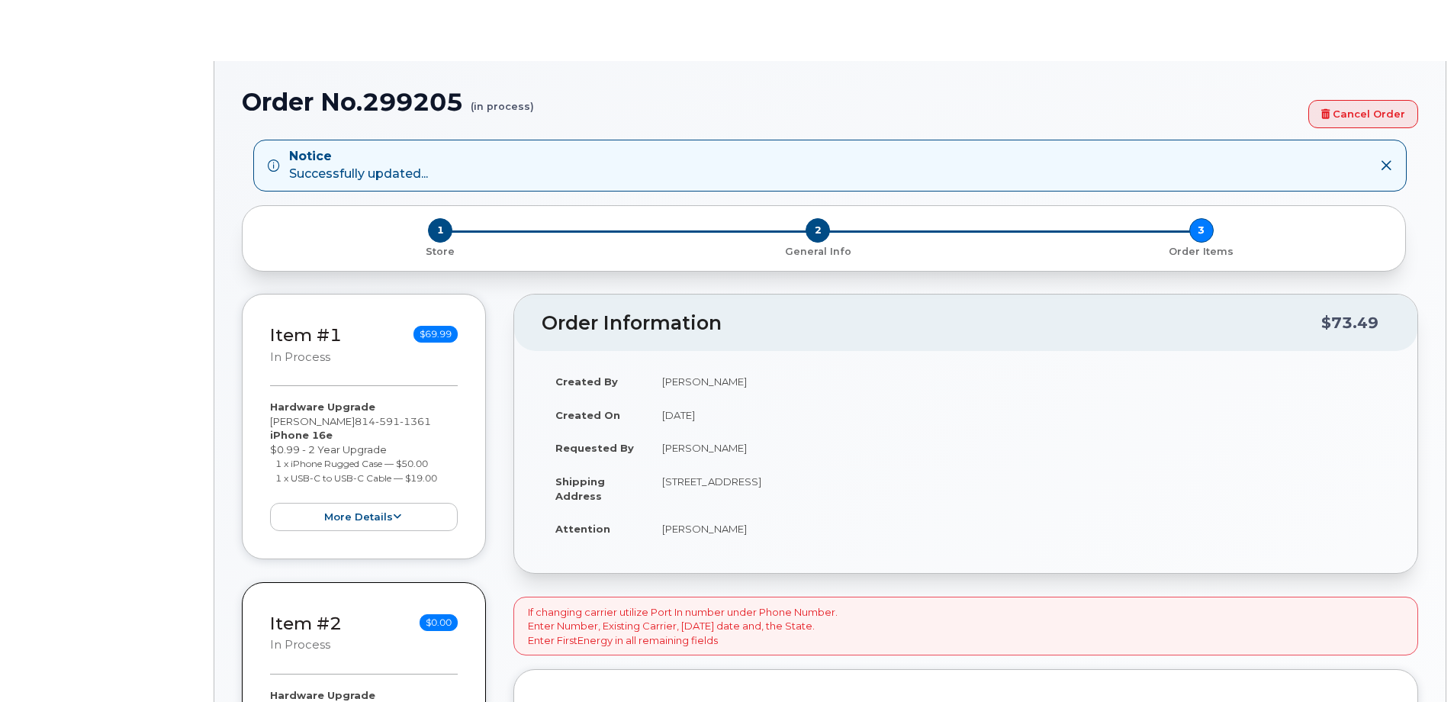
type input "2072757"
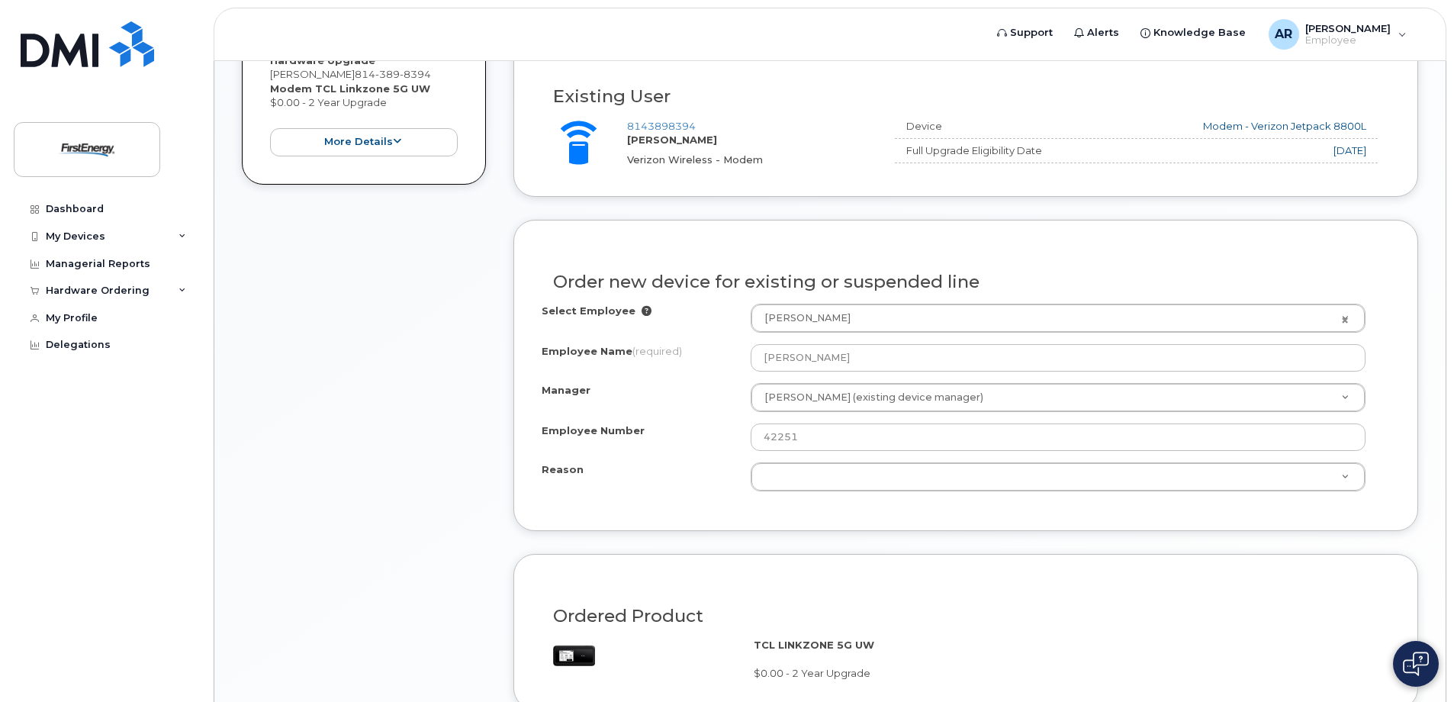
scroll to position [687, 0]
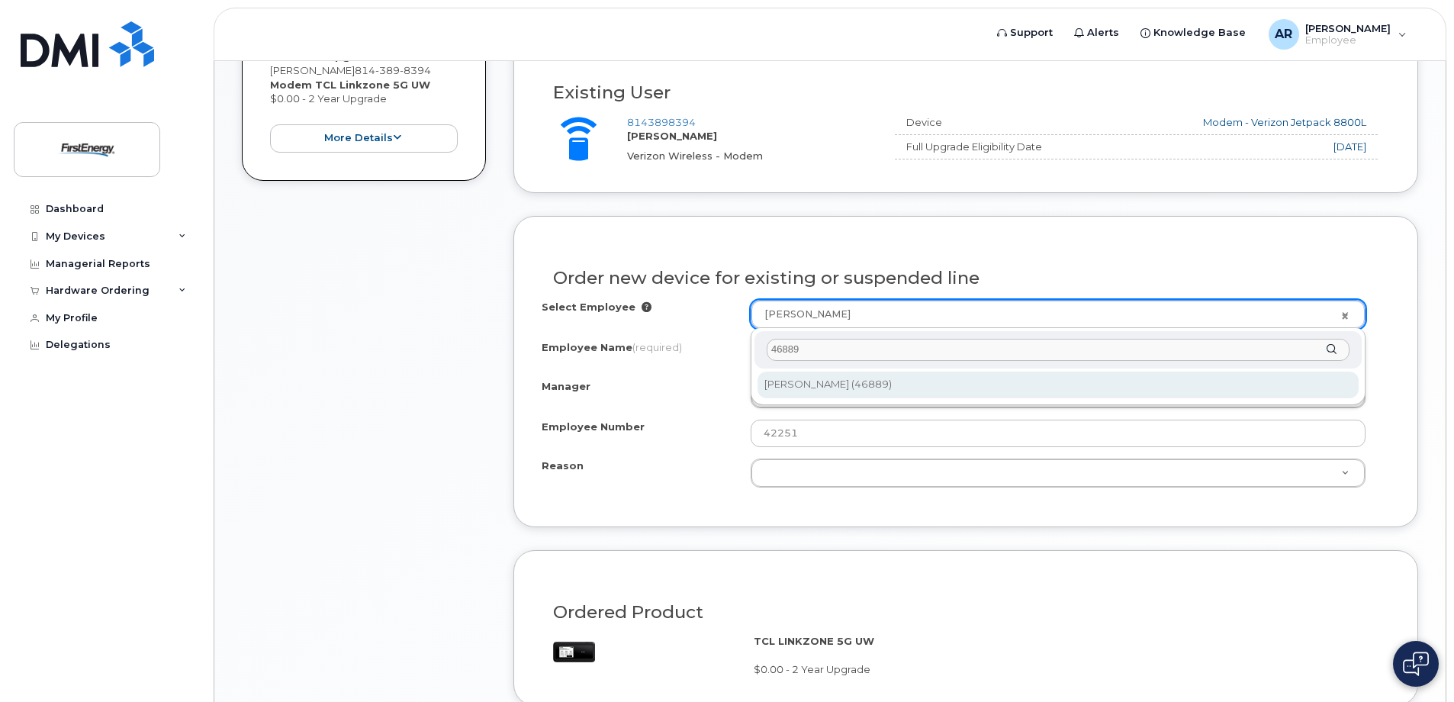
type input "46889"
type input "2070820"
type input "[PERSON_NAME]"
type input "46889"
select select "2072757"
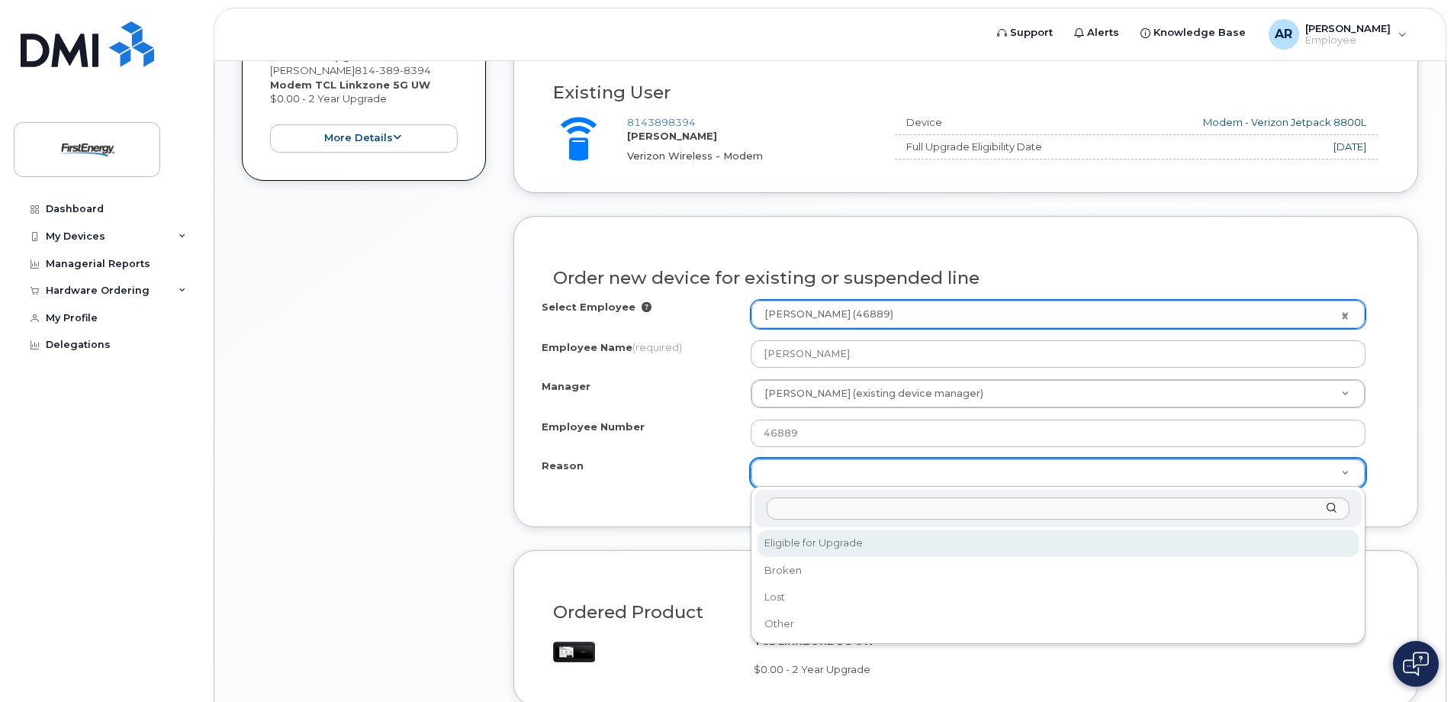
select select "eligible_for_upgrade"
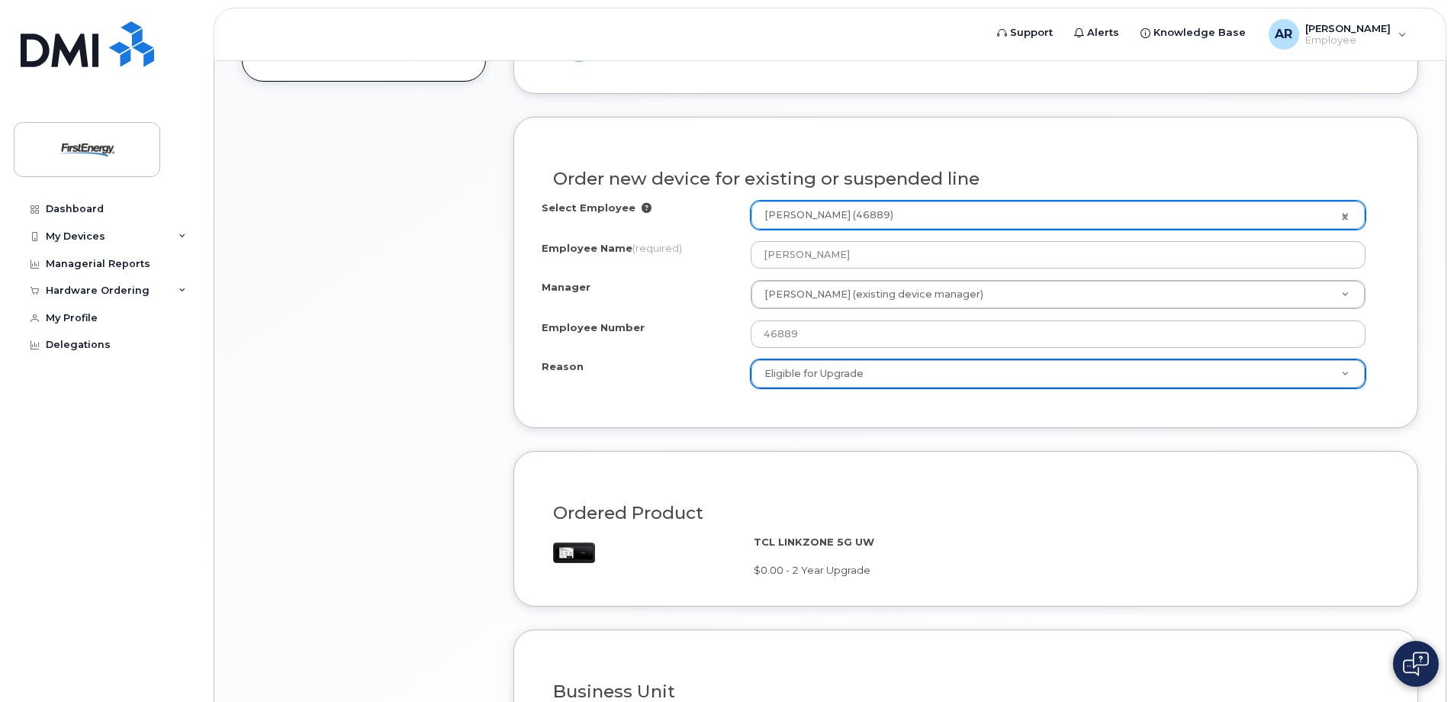
scroll to position [979, 0]
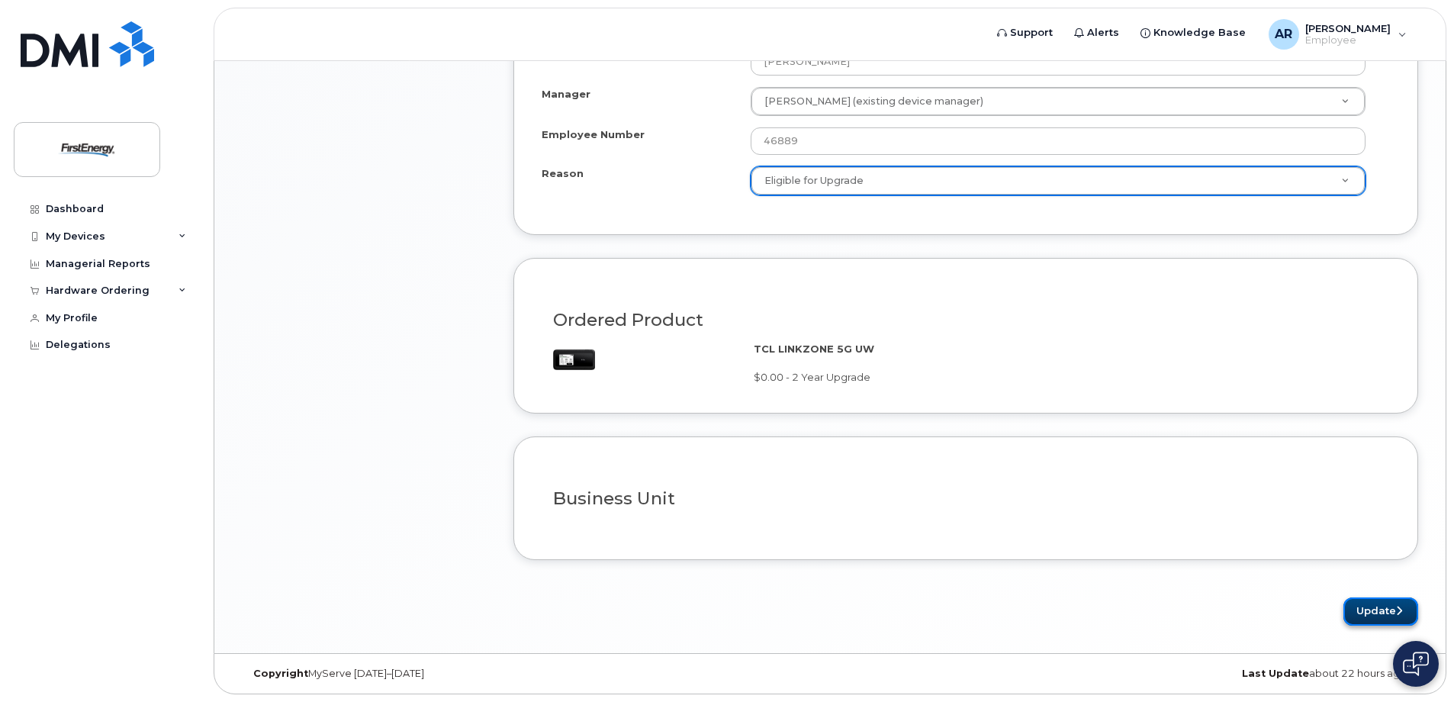
click at [1378, 607] on button "Update" at bounding box center [1381, 611] width 75 height 28
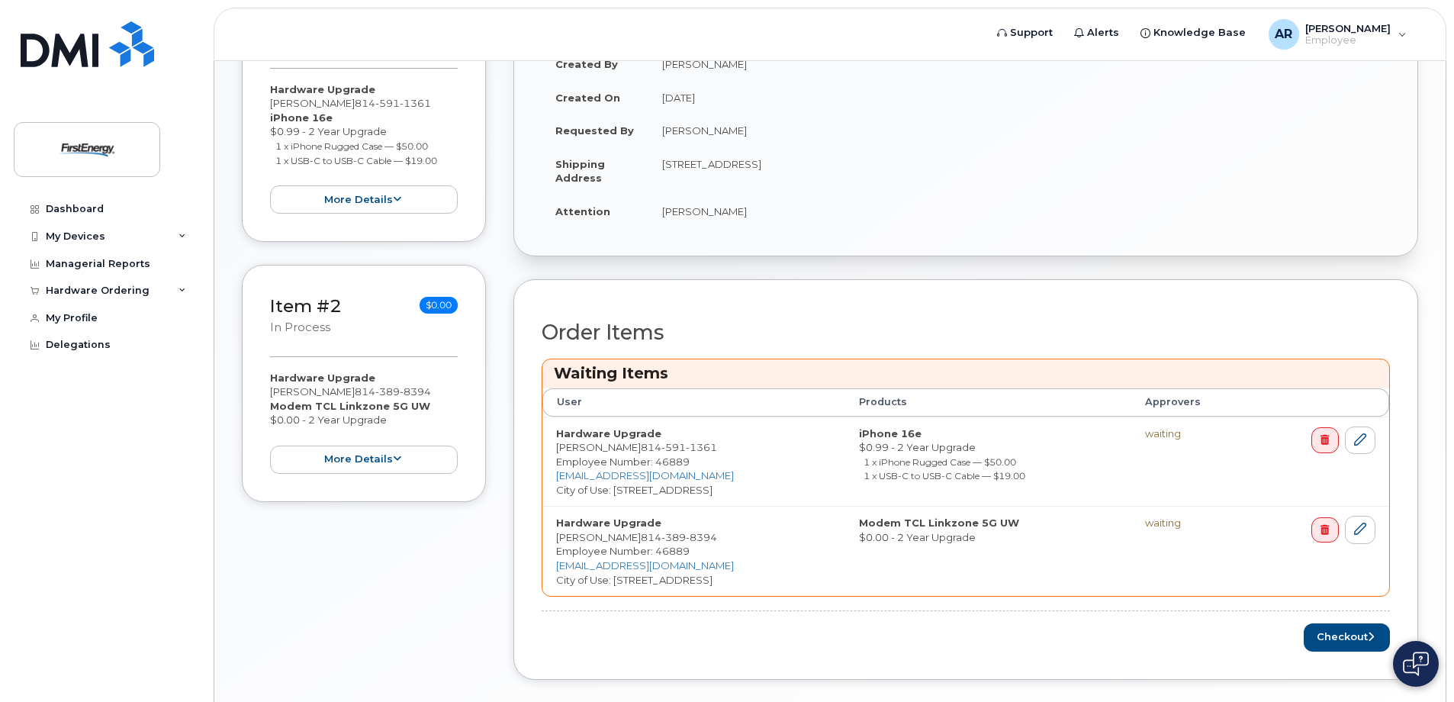
scroll to position [443, 0]
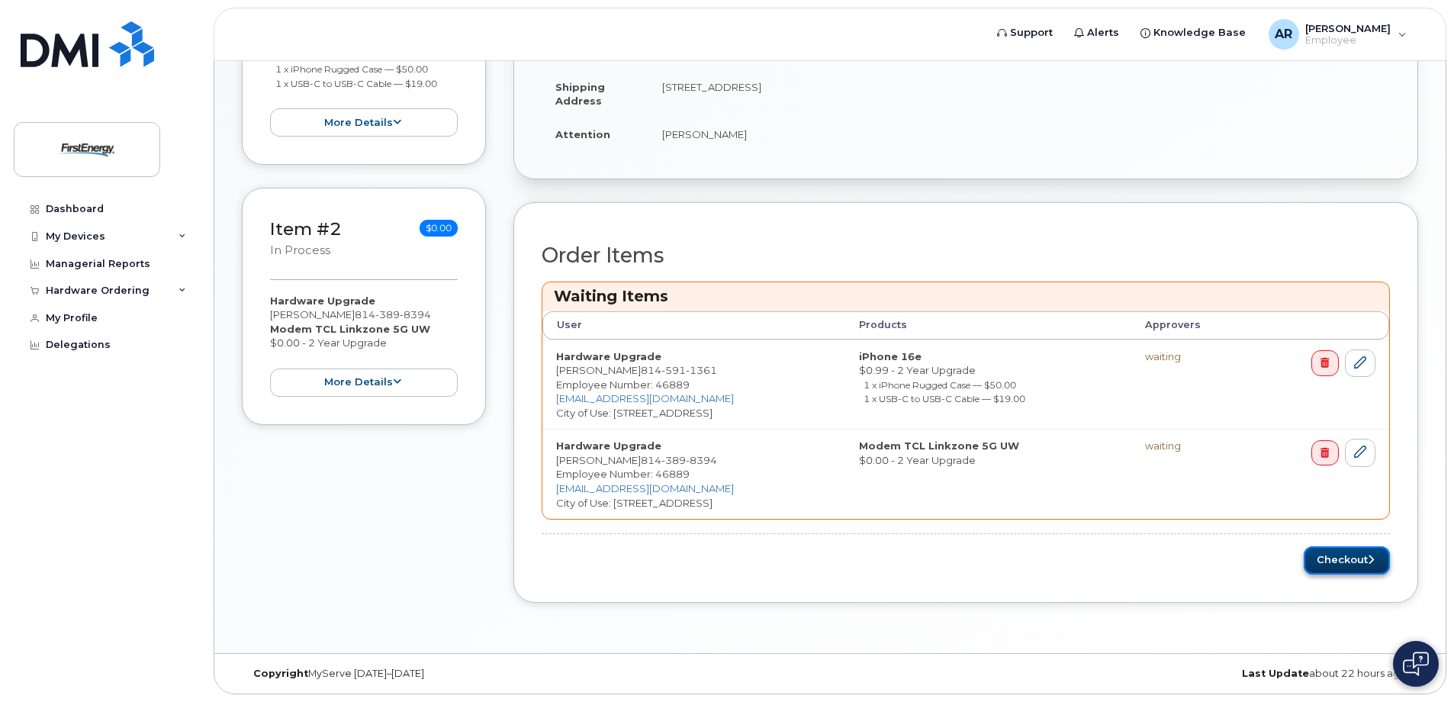
click at [1352, 557] on button "Checkout" at bounding box center [1347, 560] width 86 height 28
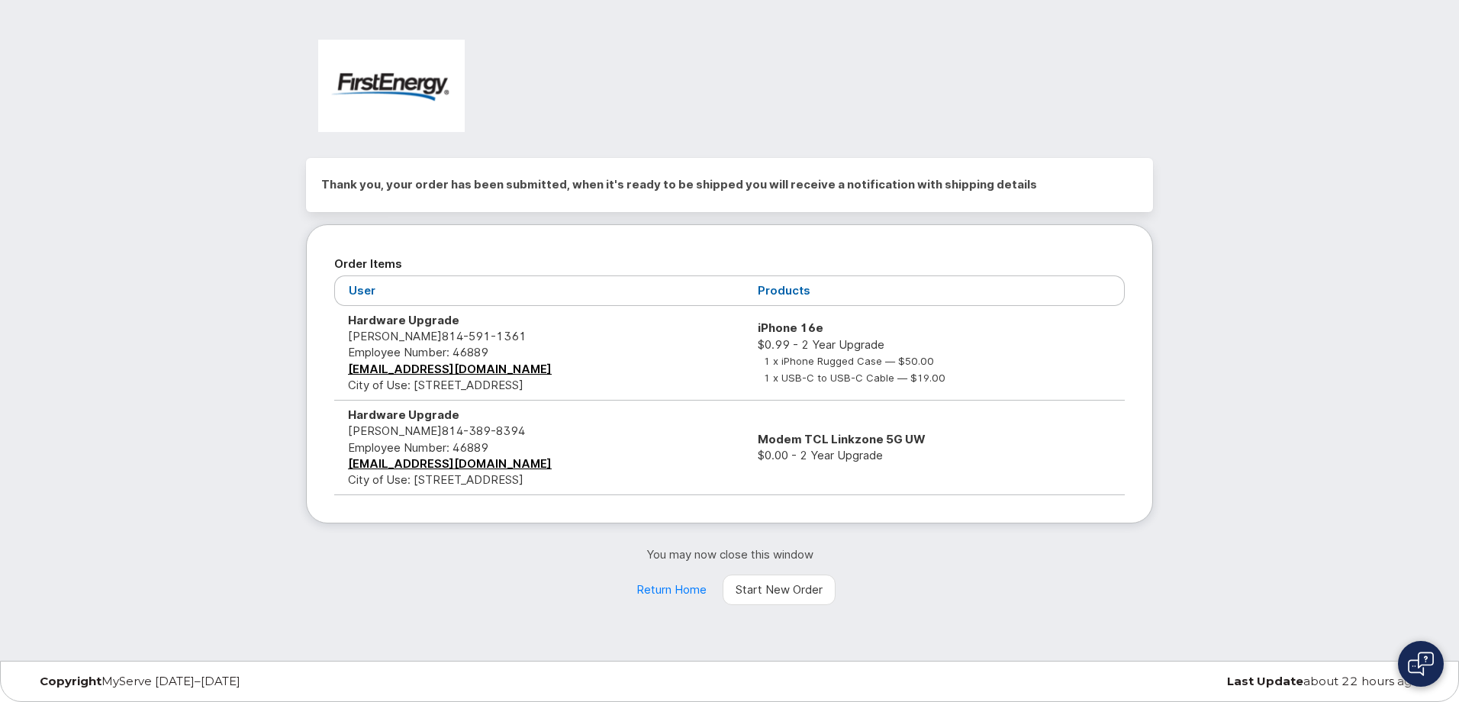
drag, startPoint x: 829, startPoint y: 694, endPoint x: 781, endPoint y: 739, distance: 66.4
